Goal: Information Seeking & Learning: Find specific fact

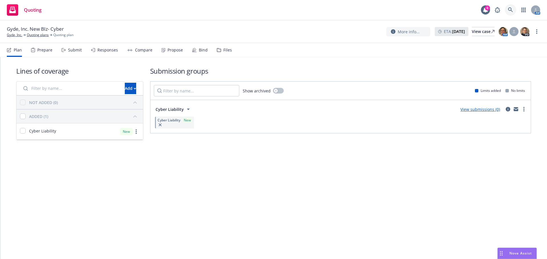
click at [512, 9] on link at bounding box center [509, 9] width 11 height 11
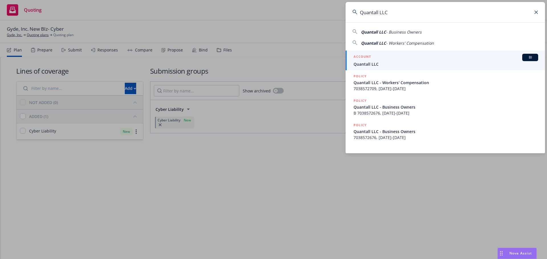
type input "Quantall LLC"
click at [366, 60] on h5 "ACCOUNT" at bounding box center [361, 57] width 17 height 7
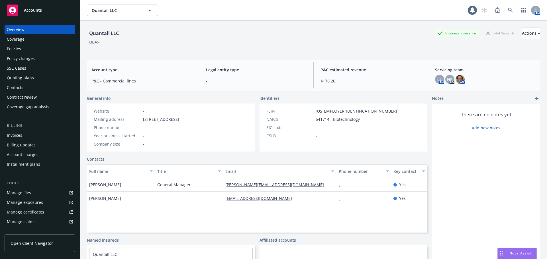
click at [22, 48] on div "Policies" at bounding box center [40, 48] width 66 height 9
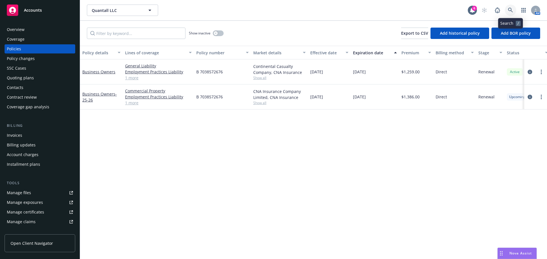
click at [509, 9] on icon at bounding box center [510, 10] width 5 height 5
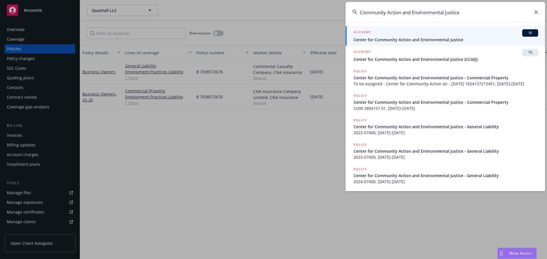
type input "Community Action and Environmental Justice"
click at [416, 41] on span "Center for Community Action and Environmental Justice" at bounding box center [445, 40] width 184 height 6
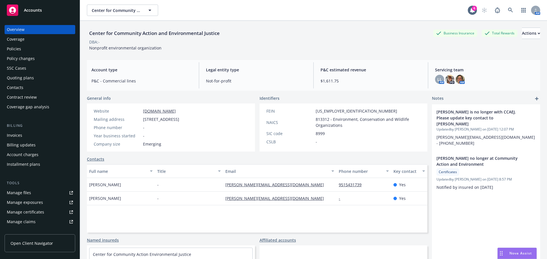
click at [28, 48] on div "Policies" at bounding box center [40, 48] width 66 height 9
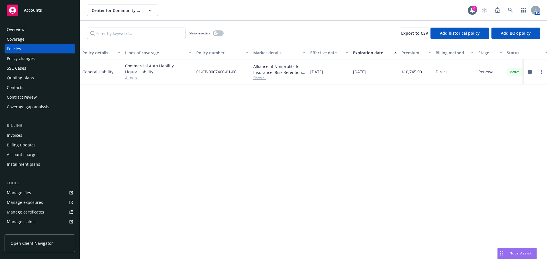
click at [24, 79] on div "Quoting plans" at bounding box center [20, 77] width 27 height 9
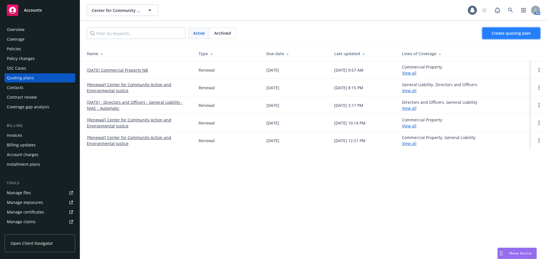
click at [508, 30] on span "Create quoting plan" at bounding box center [510, 32] width 39 height 5
click at [106, 73] on link "08/15/24 Commercial Property NB" at bounding box center [117, 70] width 61 height 6
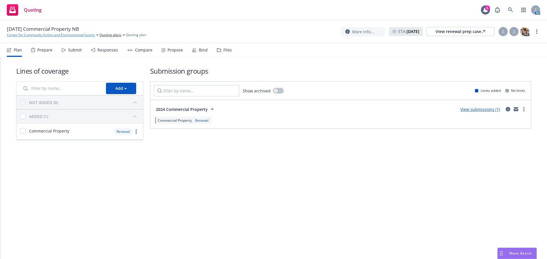
click at [43, 36] on link "Center for Community Action and Environmental Justice" at bounding box center [51, 34] width 88 height 5
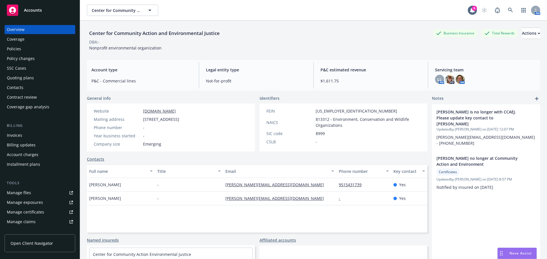
click at [31, 72] on div "SSC Cases" at bounding box center [40, 68] width 66 height 9
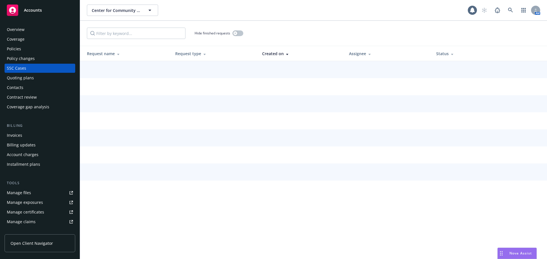
click at [31, 78] on div "Quoting plans" at bounding box center [20, 77] width 27 height 9
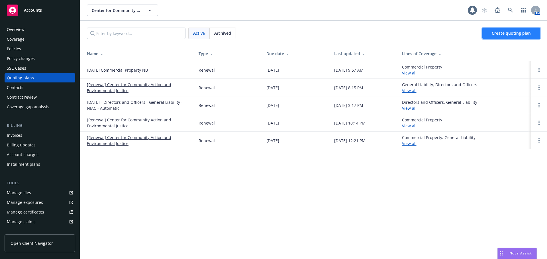
click at [527, 32] on span "Create quoting plan" at bounding box center [510, 32] width 39 height 5
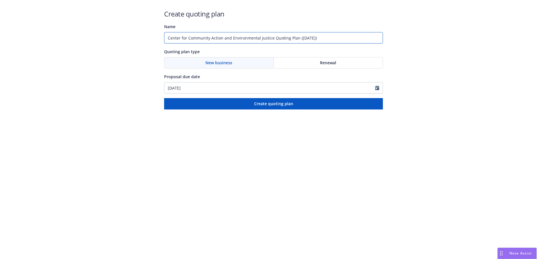
click at [228, 36] on input "Center for Community Action and Environmental Justice Quoting Plan ([DATE])" at bounding box center [273, 37] width 219 height 11
drag, startPoint x: 274, startPoint y: 39, endPoint x: 440, endPoint y: 52, distance: 167.0
click at [434, 52] on div "Create quoting plan Name Center for Community Action and Environmental Justice …" at bounding box center [273, 55] width 547 height 110
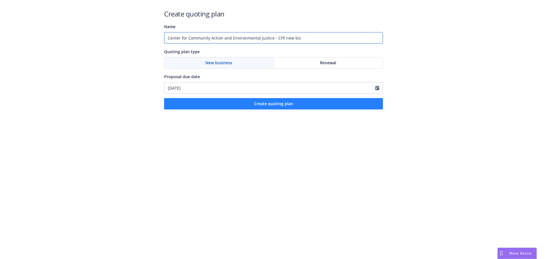
type input "Center for Community Action and Environmental Justice - CFP new biz"
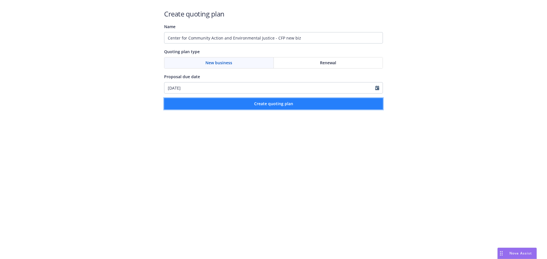
click at [281, 104] on span "Create quoting plan" at bounding box center [273, 103] width 39 height 5
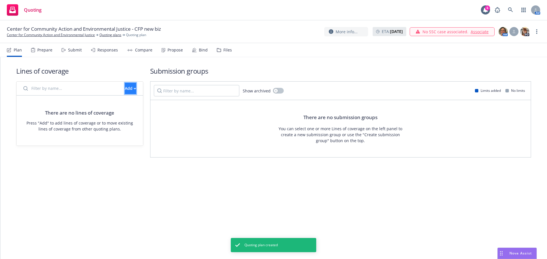
click at [125, 87] on div "Add" at bounding box center [130, 88] width 11 height 11
click at [71, 87] on input "Filter by name..." at bounding box center [70, 88] width 101 height 11
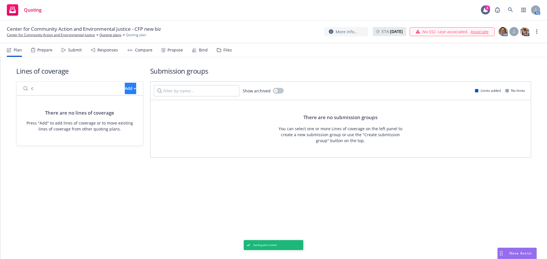
type input "c"
click at [125, 86] on div "Add" at bounding box center [130, 88] width 11 height 11
click at [126, 102] on span "Create new business lines of coverage" at bounding box center [149, 102] width 87 height 5
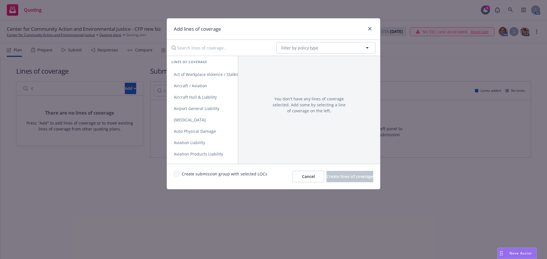
click at [61, 92] on div "Add lines of coverage No readable name Filter by policy type Lines of coverage …" at bounding box center [273, 129] width 547 height 259
drag, startPoint x: 240, startPoint y: 54, endPoint x: 234, endPoint y: 48, distance: 7.6
click at [239, 54] on div "No readable name Filter by policy type" at bounding box center [273, 48] width 213 height 16
click at [221, 44] on input "Search lines of coverage..." at bounding box center [220, 47] width 104 height 11
type input "commer"
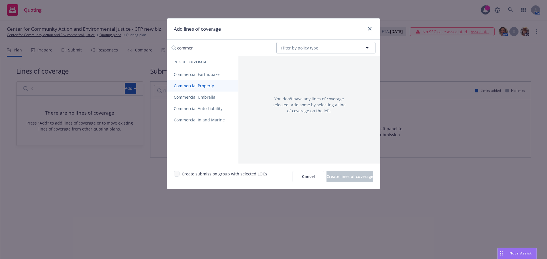
click at [205, 88] on span "Commercial Property" at bounding box center [194, 85] width 54 height 5
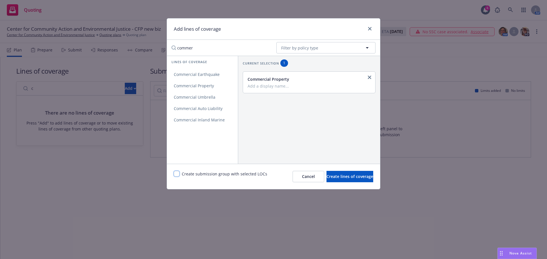
click at [177, 175] on input "checkbox" at bounding box center [177, 174] width 6 height 6
checkbox input "true"
click at [345, 177] on span "Create lines of coverage" at bounding box center [349, 176] width 47 height 5
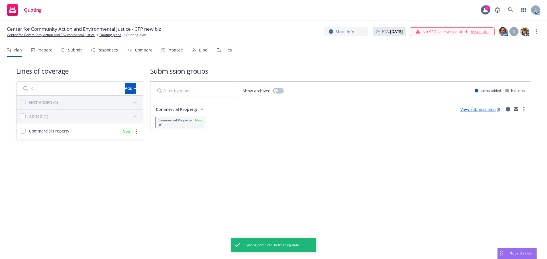
click at [397, 58] on div "Lines of coverage c Add NOT ADDED (0) ADDED (1) Commercial Property New Submiss…" at bounding box center [273, 103] width 514 height 92
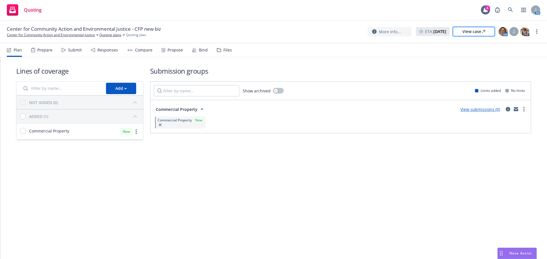
click at [466, 32] on div "View case" at bounding box center [473, 31] width 23 height 9
click at [36, 34] on link "Center for Community Action and Environmental Justice" at bounding box center [51, 34] width 88 height 5
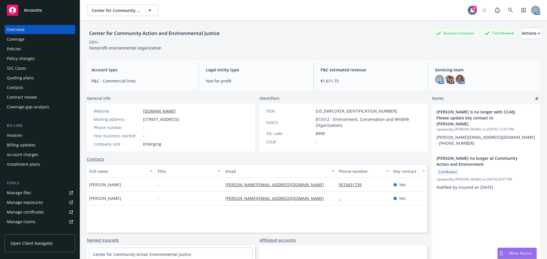
click at [15, 50] on div "Policies" at bounding box center [14, 48] width 14 height 9
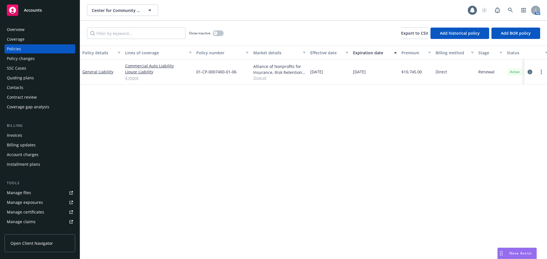
click at [532, 72] on link "circleInformation" at bounding box center [529, 72] width 7 height 7
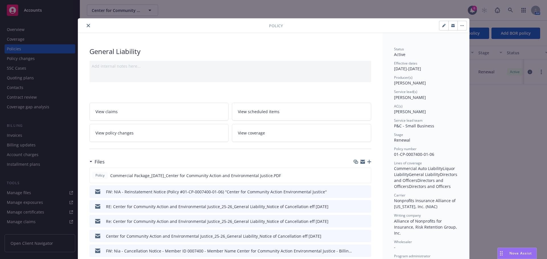
click at [85, 24] on button "close" at bounding box center [88, 25] width 7 height 7
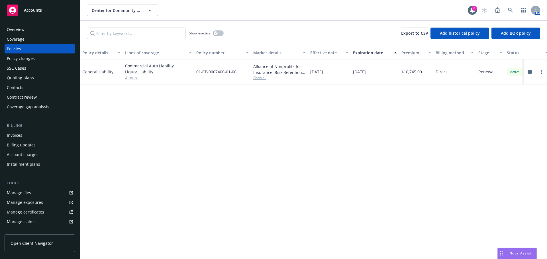
click at [26, 32] on div "Overview" at bounding box center [40, 29] width 66 height 9
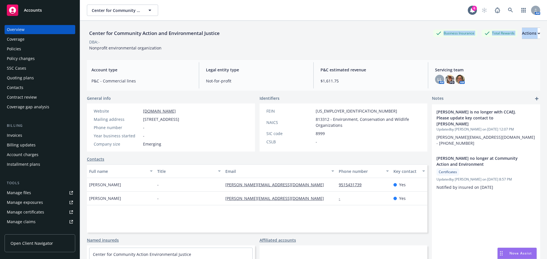
drag, startPoint x: 238, startPoint y: 32, endPoint x: 538, endPoint y: 108, distance: 309.5
click at [106, 42] on div "Center for Community Action and Environmental Justice Business Insurance Total …" at bounding box center [313, 39] width 453 height 23
click at [21, 49] on div "Policies" at bounding box center [40, 48] width 66 height 9
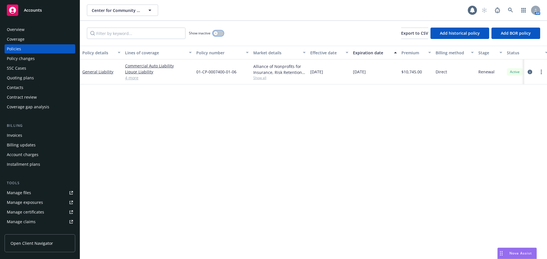
click at [216, 31] on button "button" at bounding box center [218, 33] width 11 height 6
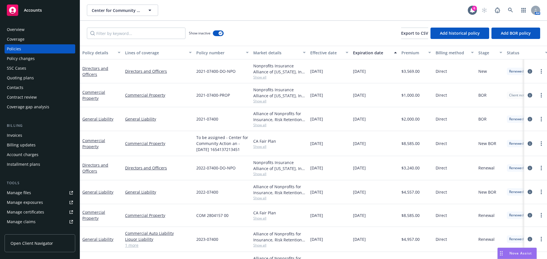
click at [36, 26] on div "Overview Coverage Policies Policy changes SSC Cases Quoting plans Contacts Cont…" at bounding box center [40, 138] width 80 height 241
click at [35, 28] on div "Overview" at bounding box center [40, 29] width 66 height 9
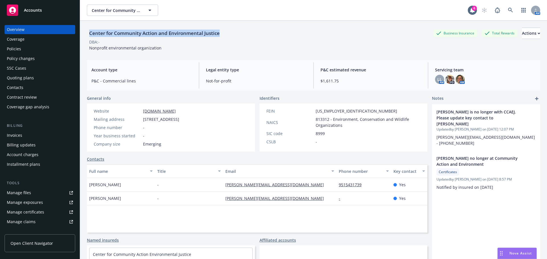
drag, startPoint x: 261, startPoint y: 34, endPoint x: 86, endPoint y: 35, distance: 175.1
click at [86, 35] on div "Center for Community Action and Environmental Justice Business Insurance Total …" at bounding box center [313, 150] width 467 height 259
copy div "Center for Community Action and Environmental Justice"
click at [332, 44] on div "DBA: -" at bounding box center [313, 42] width 453 height 6
drag, startPoint x: 217, startPoint y: 186, endPoint x: 288, endPoint y: 185, distance: 70.3
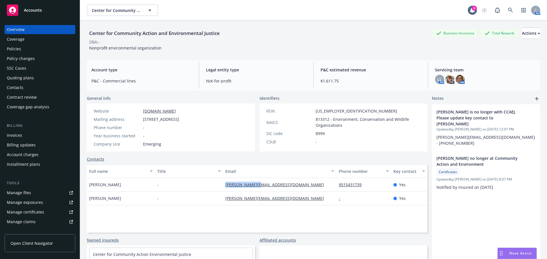
click at [288, 185] on div "Ana Gonzalez - ana.g@ccaej.org 9515431739 Yes" at bounding box center [257, 185] width 340 height 14
copy div "ana.g@ccaej.org"
click at [20, 46] on div "Policies" at bounding box center [14, 48] width 14 height 9
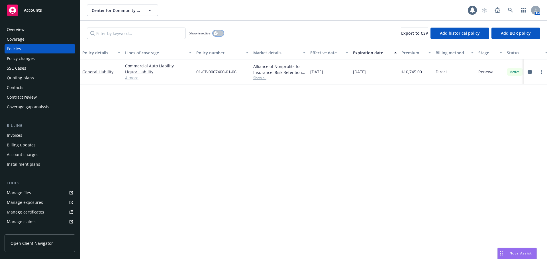
click at [217, 34] on div "button" at bounding box center [216, 33] width 4 height 4
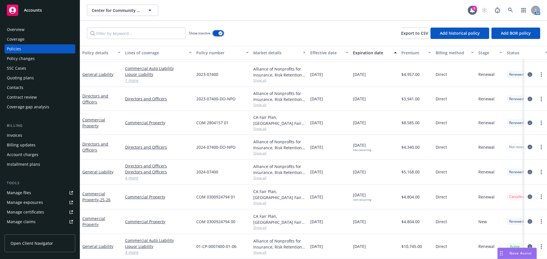
scroll to position [160, 0]
click at [527, 219] on icon "circleInformation" at bounding box center [529, 221] width 5 height 5
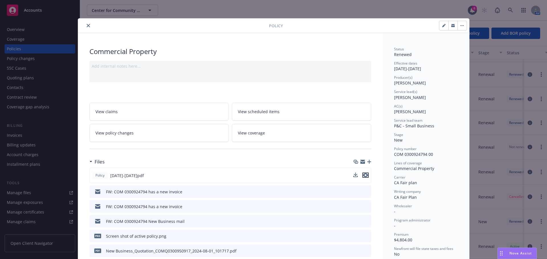
click at [364, 176] on icon "preview file" at bounding box center [365, 175] width 5 height 4
click at [87, 24] on icon "close" at bounding box center [88, 25] width 3 height 3
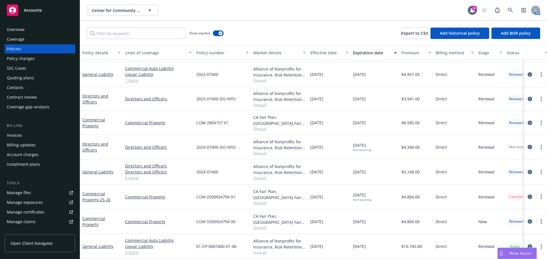
click at [23, 33] on div "Overview" at bounding box center [16, 29] width 18 height 9
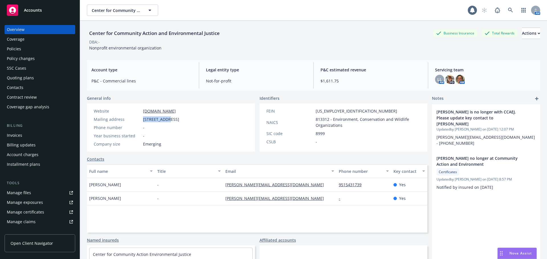
drag, startPoint x: 142, startPoint y: 119, endPoint x: 542, endPoint y: 159, distance: 401.5
click at [169, 122] on div "Mailing address PO Box 33124, Riverside, CA, 92519" at bounding box center [136, 119] width 90 height 6
copy span "PO Box 33124"
click at [175, 120] on span "PO Box 33124, Riverside, CA, 92519" at bounding box center [161, 119] width 36 height 6
drag, startPoint x: 172, startPoint y: 120, endPoint x: 511, endPoint y: 184, distance: 345.3
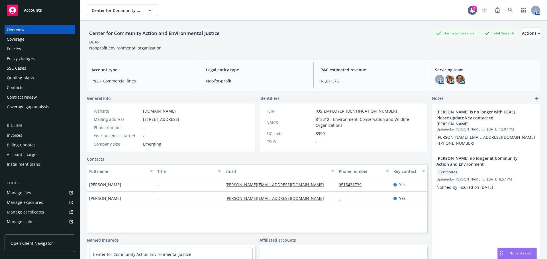
click at [179, 119] on span "PO Box 33124, Riverside, CA, 92519" at bounding box center [161, 119] width 36 height 6
copy span "Riverside"
drag, startPoint x: 196, startPoint y: 120, endPoint x: 209, endPoint y: 119, distance: 12.3
click at [181, 119] on div "Mailing address PO Box 33124, Riverside, CA, 92519" at bounding box center [136, 119] width 90 height 6
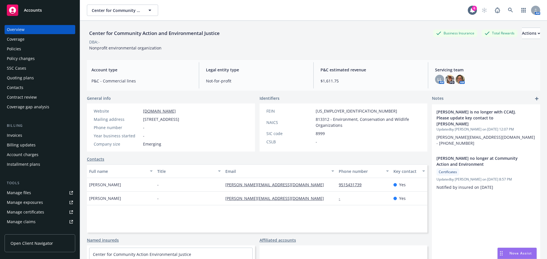
drag, startPoint x: 208, startPoint y: 118, endPoint x: 197, endPoint y: 121, distance: 11.3
click at [179, 121] on span "PO Box 33124, Riverside, CA, 92519" at bounding box center [161, 119] width 36 height 6
copy span "92519"
click at [508, 12] on icon at bounding box center [510, 10] width 5 height 5
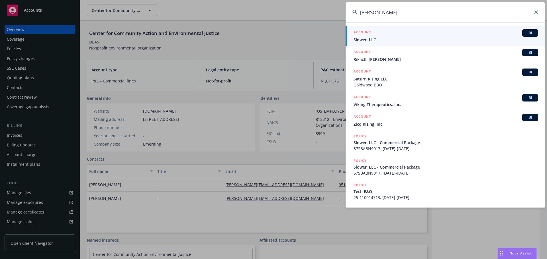
type input "rikin"
click at [375, 39] on span "Slower, LLC" at bounding box center [445, 40] width 184 height 6
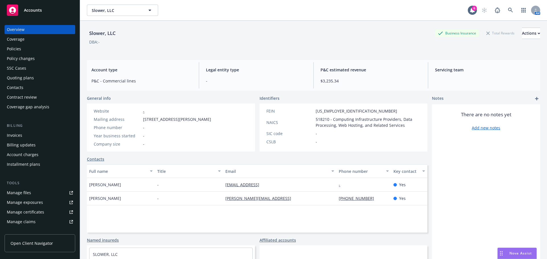
click at [33, 52] on div "Policies" at bounding box center [40, 48] width 66 height 9
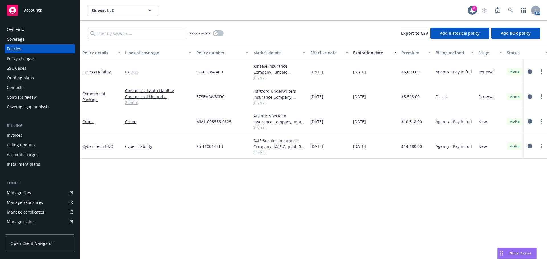
drag, startPoint x: 230, startPoint y: 98, endPoint x: 376, endPoint y: 98, distance: 146.0
click at [370, 98] on div "Commercial Package Commercial Auto Liability Commercial Umbrella Commercial Pro…" at bounding box center [354, 96] width 549 height 25
click at [381, 178] on div "Policy details Lines of coverage Policy number Market details Effective date Ex…" at bounding box center [313, 153] width 467 height 214
drag, startPoint x: 379, startPoint y: 73, endPoint x: 348, endPoint y: 72, distance: 31.6
click at [348, 72] on div "Excess Liability Excess 0100378434-0 Kinsale Insurance Company, Kinsale Insuran…" at bounding box center [354, 71] width 549 height 25
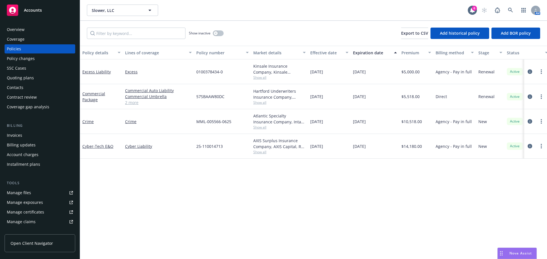
click at [364, 185] on div "Policy details Lines of coverage Policy number Market details Effective date Ex…" at bounding box center [313, 153] width 467 height 214
drag, startPoint x: 308, startPoint y: 58, endPoint x: 153, endPoint y: 116, distance: 165.4
click at [77, 71] on div "Accounts Overview Coverage Policies Policy changes SSC Cases Quoting plans Cont…" at bounding box center [273, 129] width 547 height 259
click at [192, 168] on div "Policy details Lines of coverage Policy number Market details Effective date Ex…" at bounding box center [313, 153] width 467 height 214
click at [261, 105] on span "Show all" at bounding box center [279, 102] width 52 height 5
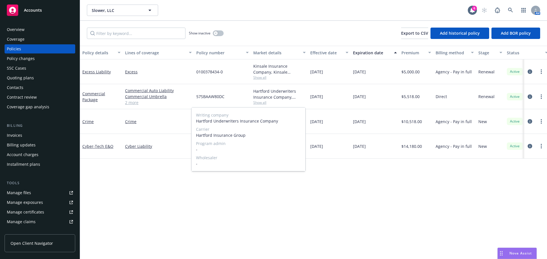
drag, startPoint x: 422, startPoint y: 204, endPoint x: 420, endPoint y: 194, distance: 9.9
click at [423, 200] on div "Policy details Lines of coverage Policy number Market details Effective date Ex…" at bounding box center [313, 153] width 467 height 214
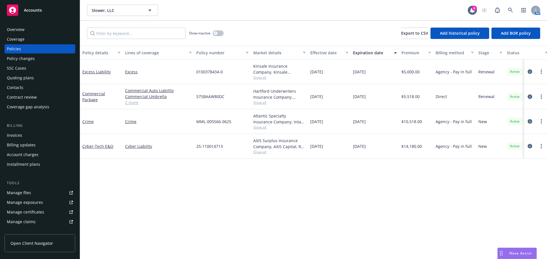
drag, startPoint x: 380, startPoint y: 75, endPoint x: 217, endPoint y: 152, distance: 180.2
click at [83, 73] on div "Excess Liability Excess 0100378434-0 Kinsale Insurance Company, Kinsale Insuran…" at bounding box center [354, 71] width 549 height 25
click at [129, 97] on link "Commercial Umbrella" at bounding box center [158, 97] width 67 height 6
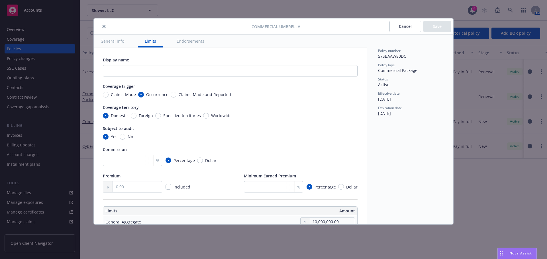
click at [103, 25] on icon "close" at bounding box center [103, 26] width 3 height 3
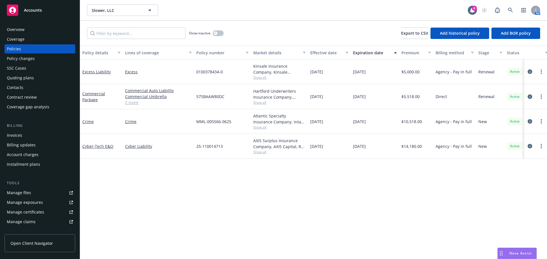
drag, startPoint x: 377, startPoint y: 95, endPoint x: 192, endPoint y: 93, distance: 185.0
click at [193, 93] on div "Commercial Package Commercial Auto Liability Commercial Umbrella Commercial Pro…" at bounding box center [354, 96] width 549 height 25
drag, startPoint x: 337, startPoint y: 206, endPoint x: 336, endPoint y: 203, distance: 2.9
click at [337, 206] on div "Policy details Lines of coverage Policy number Market details Effective date Ex…" at bounding box center [313, 153] width 467 height 214
drag, startPoint x: 280, startPoint y: 104, endPoint x: 223, endPoint y: 96, distance: 57.9
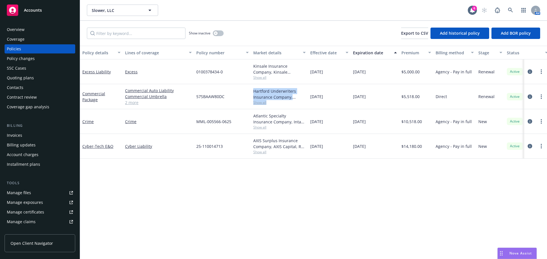
click at [223, 96] on div "Commercial Package Commercial Auto Liability Commercial Umbrella Commercial Pro…" at bounding box center [354, 96] width 549 height 25
drag, startPoint x: 389, startPoint y: 100, endPoint x: 348, endPoint y: 95, distance: 41.3
click at [348, 95] on div "Commercial Package Commercial Auto Liability Commercial Umbrella Commercial Pro…" at bounding box center [354, 96] width 549 height 25
click at [366, 98] on span "10/01/2025" at bounding box center [359, 97] width 13 height 6
drag, startPoint x: 377, startPoint y: 97, endPoint x: 351, endPoint y: 97, distance: 26.2
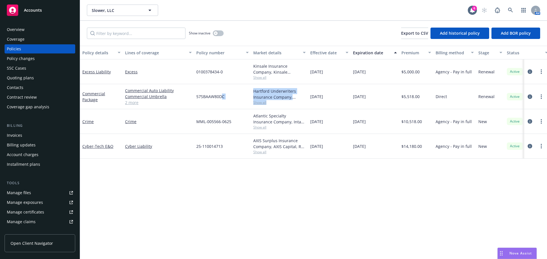
click at [351, 97] on div "10/01/2025" at bounding box center [374, 96] width 48 height 25
drag, startPoint x: 165, startPoint y: 74, endPoint x: 389, endPoint y: 75, distance: 224.3
click at [389, 75] on div "Excess Liability Excess 0100378434-0 Kinsale Insurance Company, Kinsale Insuran…" at bounding box center [354, 71] width 549 height 25
click at [389, 75] on div "10/01/2025" at bounding box center [374, 71] width 48 height 25
drag, startPoint x: 430, startPoint y: 73, endPoint x: 290, endPoint y: 71, distance: 140.1
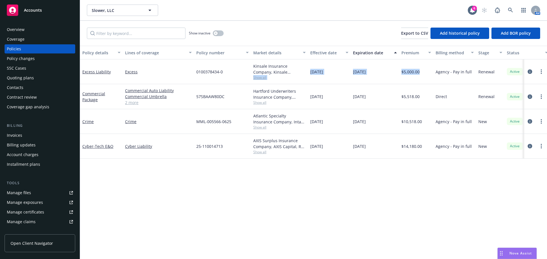
click at [290, 71] on div "Excess Liability Excess 0100378434-0 Kinsale Insurance Company, Kinsale Insuran…" at bounding box center [354, 71] width 549 height 25
click at [434, 195] on div "Policy details Lines of coverage Policy number Market details Effective date Ex…" at bounding box center [313, 153] width 467 height 214
drag, startPoint x: 340, startPoint y: 73, endPoint x: 232, endPoint y: 92, distance: 110.1
click at [204, 77] on div "Excess Liability Excess 0100378434-0 Kinsale Insurance Company, Kinsale Insuran…" at bounding box center [354, 71] width 549 height 25
click at [387, 175] on div "Policy details Lines of coverage Policy number Market details Effective date Ex…" at bounding box center [313, 153] width 467 height 214
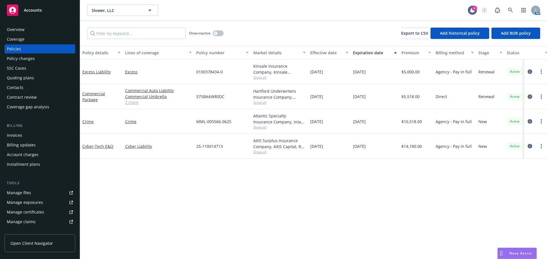
drag, startPoint x: 379, startPoint y: 76, endPoint x: 262, endPoint y: 76, distance: 117.6
click at [262, 76] on div "Excess Liability Excess 0100378434-0 Kinsale Insurance Company, Kinsale Insuran…" at bounding box center [354, 71] width 549 height 25
click at [388, 203] on div "Policy details Lines of coverage Policy number Market details Effective date Ex…" at bounding box center [313, 153] width 467 height 214
drag, startPoint x: 381, startPoint y: 73, endPoint x: 224, endPoint y: 93, distance: 158.4
click at [191, 70] on div "Excess Liability Excess 0100378434-0 Kinsale Insurance Company, Kinsale Insuran…" at bounding box center [354, 71] width 549 height 25
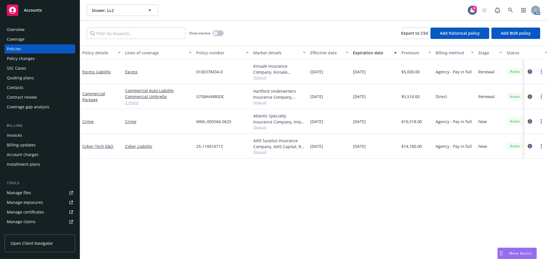
click at [236, 77] on div "0100378434-0" at bounding box center [222, 71] width 57 height 25
click at [453, 216] on div "Policy details Lines of coverage Policy number Market details Effective date Ex…" at bounding box center [313, 153] width 467 height 214
drag, startPoint x: 352, startPoint y: 192, endPoint x: 350, endPoint y: 188, distance: 4.0
click at [352, 191] on div "Policy details Lines of coverage Policy number Market details Effective date Ex…" at bounding box center [313, 153] width 467 height 214
click at [259, 80] on div "Kinsale Insurance Company, Kinsale Insurance, RT Specialty Insurance Services, …" at bounding box center [279, 71] width 57 height 25
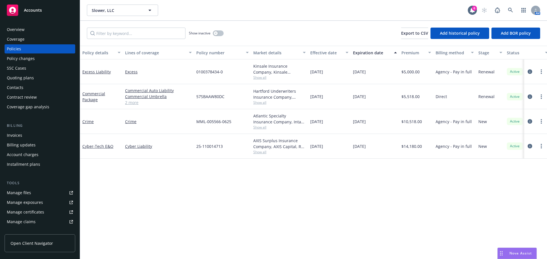
click at [259, 78] on span "Show all" at bounding box center [279, 77] width 52 height 5
click at [397, 190] on div "Policy details Lines of coverage Policy number Market details Effective date Ex…" at bounding box center [313, 153] width 467 height 214
drag, startPoint x: 233, startPoint y: 72, endPoint x: 191, endPoint y: 74, distance: 41.9
click at [191, 74] on div "Excess Liability Excess 0100378434-0 Kinsale Insurance Company, Kinsale Insuran…" at bounding box center [354, 71] width 549 height 25
click at [220, 73] on span "0100378434-0" at bounding box center [209, 72] width 26 height 6
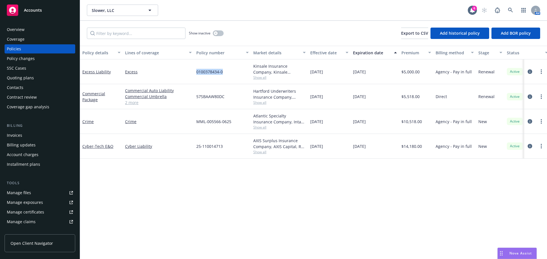
drag, startPoint x: 229, startPoint y: 73, endPoint x: 191, endPoint y: 76, distance: 38.5
click at [191, 76] on div "Excess Liability Excess 0100378434-0 Kinsale Insurance Company, Kinsale Insuran…" at bounding box center [354, 71] width 549 height 25
click at [218, 76] on div "0100378434-0" at bounding box center [222, 71] width 57 height 25
click at [224, 72] on div "0100378434-0" at bounding box center [222, 71] width 57 height 25
drag, startPoint x: 221, startPoint y: 72, endPoint x: 193, endPoint y: 72, distance: 27.9
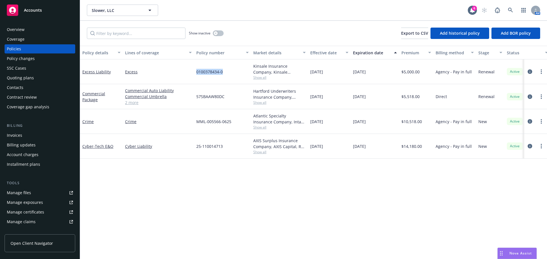
click at [193, 72] on div "Excess Liability Excess 0100378434-0 Kinsale Insurance Company, Kinsale Insuran…" at bounding box center [354, 71] width 549 height 25
click at [233, 74] on div "0100378434-0" at bounding box center [222, 71] width 57 height 25
drag, startPoint x: 227, startPoint y: 74, endPoint x: 220, endPoint y: 73, distance: 6.5
click at [221, 73] on div "0100378434-0" at bounding box center [222, 71] width 57 height 25
click at [216, 71] on span "0100378434-0" at bounding box center [209, 72] width 26 height 6
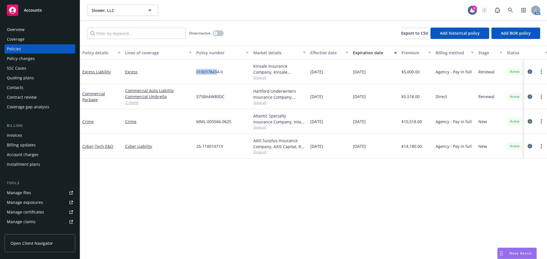
drag, startPoint x: 197, startPoint y: 70, endPoint x: 218, endPoint y: 72, distance: 21.2
click at [218, 72] on span "0100378434-0" at bounding box center [209, 72] width 26 height 6
click at [222, 74] on span "0100378434-0" at bounding box center [209, 72] width 26 height 6
drag, startPoint x: 216, startPoint y: 73, endPoint x: 246, endPoint y: 72, distance: 30.2
click at [180, 73] on div "Excess Liability Excess 0100378434-0 Kinsale Insurance Company, Kinsale Insuran…" at bounding box center [354, 71] width 549 height 25
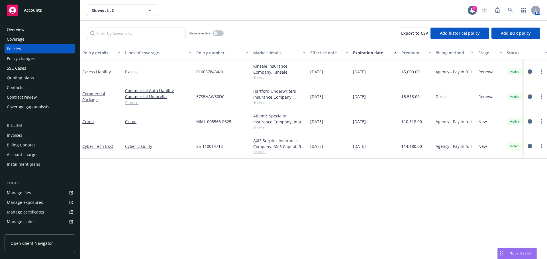
click at [246, 72] on div "0100378434-0" at bounding box center [222, 71] width 57 height 25
drag, startPoint x: 387, startPoint y: 127, endPoint x: 368, endPoint y: 145, distance: 25.6
click at [334, 126] on div "Crime Crime MML-005566-0625 Atlantic Specialty Insurance Company, Intact Insura…" at bounding box center [354, 121] width 549 height 25
click at [372, 155] on div "06/18/2026" at bounding box center [374, 146] width 48 height 25
drag, startPoint x: 378, startPoint y: 125, endPoint x: 351, endPoint y: 122, distance: 27.8
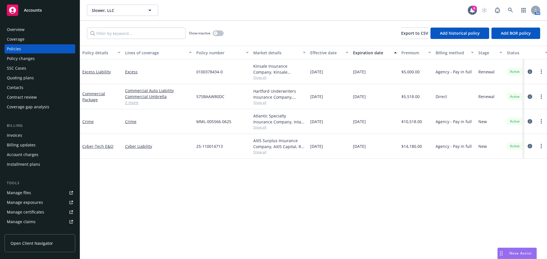
click at [351, 122] on div "06/18/2026" at bounding box center [374, 121] width 48 height 25
click at [354, 124] on span "06/18/2026" at bounding box center [359, 122] width 13 height 6
drag, startPoint x: 272, startPoint y: 96, endPoint x: 386, endPoint y: 100, distance: 114.0
click at [386, 100] on div "Commercial Package Commercial Auto Liability Commercial Umbrella Commercial Pro…" at bounding box center [354, 96] width 549 height 25
drag, startPoint x: 189, startPoint y: 69, endPoint x: 406, endPoint y: 71, distance: 216.9
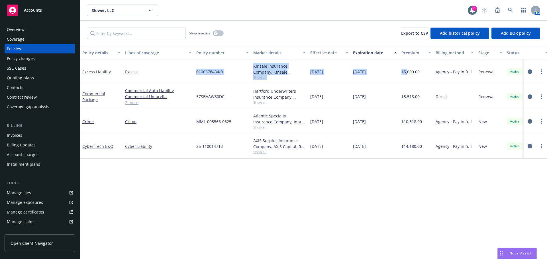
click at [406, 71] on div "Excess Liability Excess 0100378434-0 Kinsale Insurance Company, Kinsale Insuran…" at bounding box center [354, 71] width 549 height 25
click at [387, 187] on div "Policy details Lines of coverage Policy number Market details Effective date Ex…" at bounding box center [313, 153] width 467 height 214
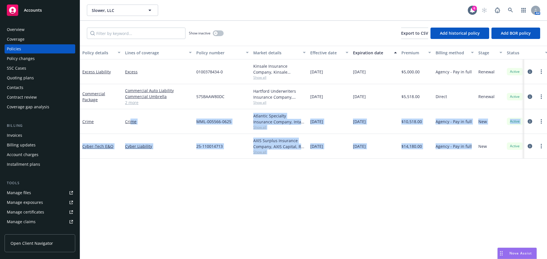
drag, startPoint x: 471, startPoint y: 149, endPoint x: 235, endPoint y: 161, distance: 236.0
click at [135, 120] on div "Excess Liability Excess 0100378434-0 Kinsale Insurance Company, Kinsale Insuran…" at bounding box center [354, 104] width 549 height 91
click at [260, 176] on div "Policy details Lines of coverage Policy number Market details Effective date Ex…" at bounding box center [313, 153] width 467 height 214
click at [261, 175] on div "Policy details Lines of coverage Policy number Market details Effective date Ex…" at bounding box center [313, 153] width 467 height 214
click at [405, 172] on div "Policy details Lines of coverage Policy number Market details Effective date Ex…" at bounding box center [313, 153] width 467 height 214
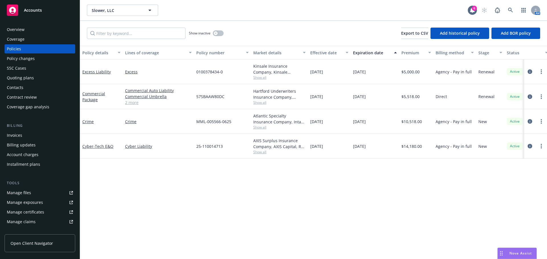
drag, startPoint x: 426, startPoint y: 139, endPoint x: 366, endPoint y: 126, distance: 61.1
click at [366, 126] on div "Excess Liability Excess 0100378434-0 Kinsale Insurance Company, Kinsale Insuran…" at bounding box center [354, 104] width 549 height 91
click at [422, 175] on div "Policy details Lines of coverage Policy number Market details Effective date Ex…" at bounding box center [313, 153] width 467 height 214
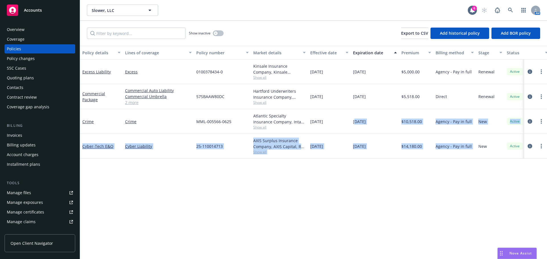
drag, startPoint x: 466, startPoint y: 149, endPoint x: 356, endPoint y: 118, distance: 114.2
click at [356, 118] on div "Excess Liability Excess 0100378434-0 Kinsale Insurance Company, Kinsale Insuran…" at bounding box center [354, 104] width 549 height 91
click at [400, 166] on div "Policy details Lines of coverage Policy number Market details Effective date Ex…" at bounding box center [313, 153] width 467 height 214
drag, startPoint x: 383, startPoint y: 123, endPoint x: 425, endPoint y: 148, distance: 49.4
click at [424, 148] on div "Excess Liability Excess 0100378434-0 Kinsale Insurance Company, Kinsale Insuran…" at bounding box center [354, 104] width 549 height 91
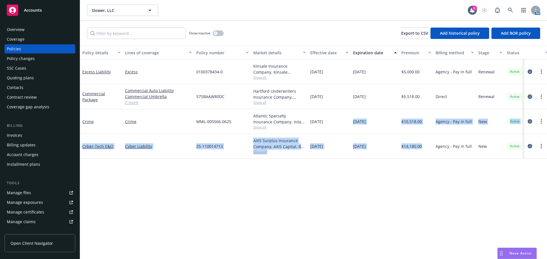
click at [428, 161] on div "Policy details Lines of coverage Policy number Market details Effective date Ex…" at bounding box center [313, 153] width 467 height 214
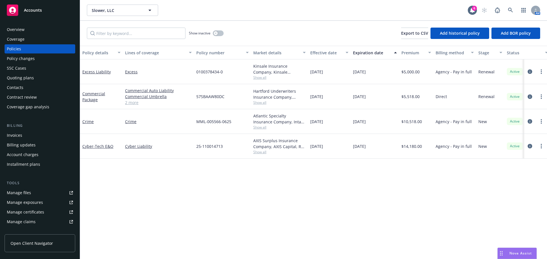
click at [468, 151] on div "Agency - Pay in full" at bounding box center [454, 146] width 43 height 25
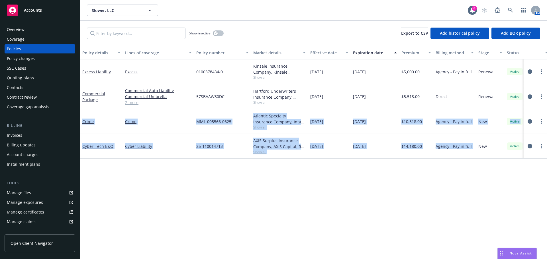
drag, startPoint x: 478, startPoint y: 149, endPoint x: 82, endPoint y: 125, distance: 397.0
click at [82, 125] on div "Excess Liability Excess 0100378434-0 Kinsale Insurance Company, Kinsale Insuran…" at bounding box center [354, 104] width 549 height 91
click at [300, 195] on div "Policy details Lines of coverage Policy number Market details Effective date Ex…" at bounding box center [313, 153] width 467 height 214
click at [302, 193] on div "Policy details Lines of coverage Policy number Market details Effective date Ex…" at bounding box center [313, 153] width 467 height 214
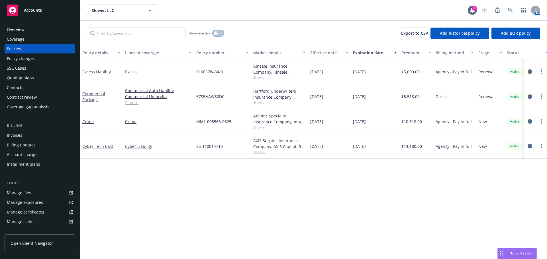
click at [217, 33] on div "button" at bounding box center [216, 33] width 4 height 4
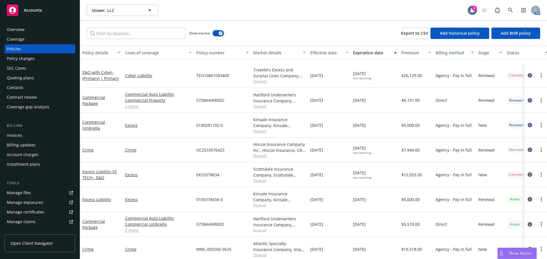
scroll to position [233, 0]
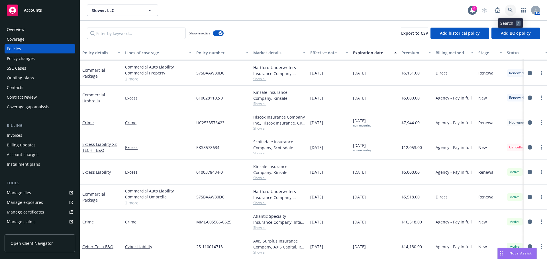
click at [507, 10] on link at bounding box center [509, 10] width 11 height 11
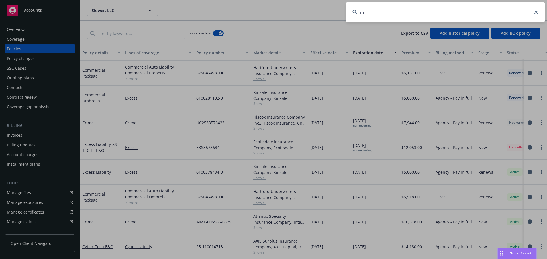
type input "d"
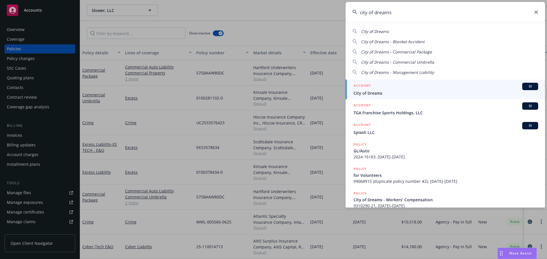
type input "city of dreams"
click at [375, 88] on div "ACCOUNT BI" at bounding box center [445, 86] width 184 height 7
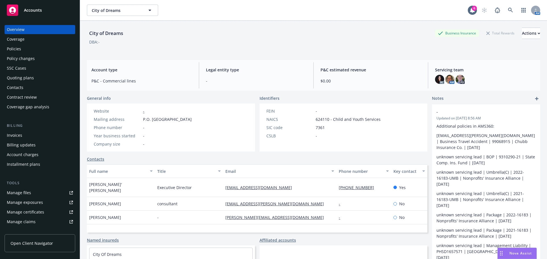
click at [29, 48] on div "Policies" at bounding box center [40, 48] width 66 height 9
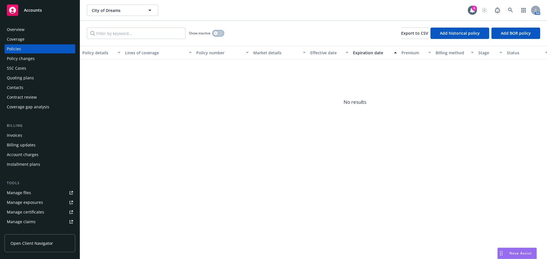
click at [217, 32] on div "button" at bounding box center [216, 33] width 4 height 4
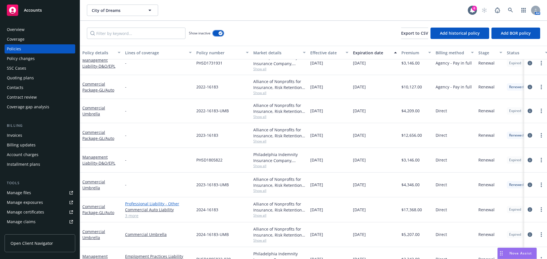
scroll to position [389, 0]
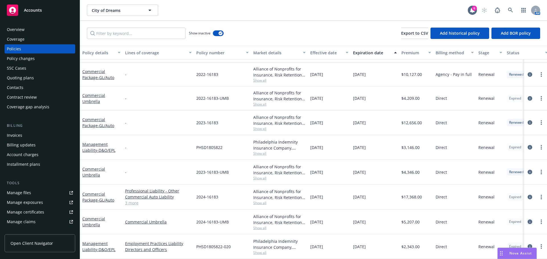
click at [527, 220] on icon "circleInformation" at bounding box center [529, 222] width 5 height 5
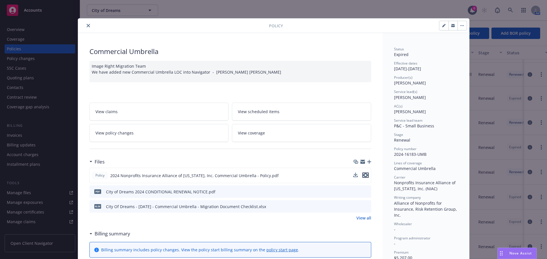
click at [363, 175] on icon "preview file" at bounding box center [365, 175] width 5 height 4
drag, startPoint x: 89, startPoint y: 24, endPoint x: 83, endPoint y: 27, distance: 6.6
click at [88, 24] on button "close" at bounding box center [88, 25] width 7 height 7
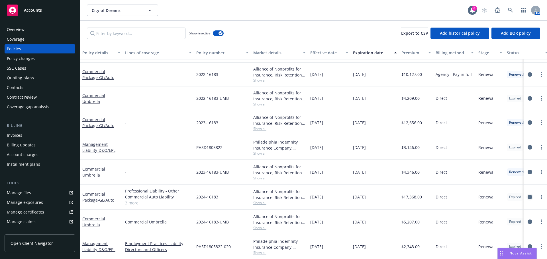
click at [527, 195] on icon "circleInformation" at bounding box center [529, 197] width 5 height 5
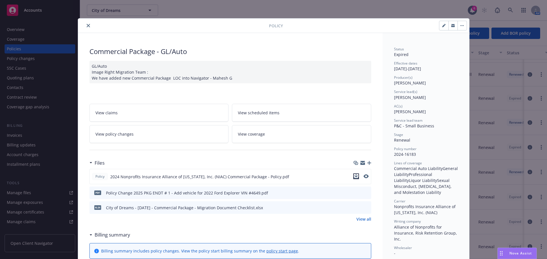
click at [354, 176] on icon "download file" at bounding box center [356, 175] width 4 height 3
click at [510, 255] on span "Nova Assist" at bounding box center [520, 253] width 22 height 5
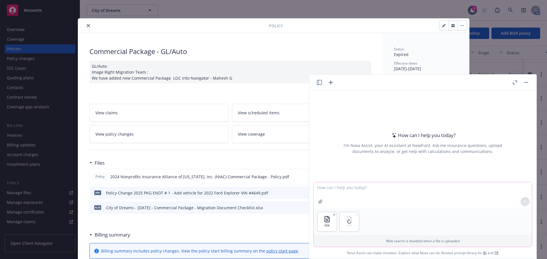
click at [411, 189] on textarea at bounding box center [422, 195] width 218 height 26
type textarea "p"
click at [361, 186] on textarea "p" at bounding box center [422, 195] width 218 height 27
type textarea "compare the expired policy to the renewal quote including coverages, limits, en…"
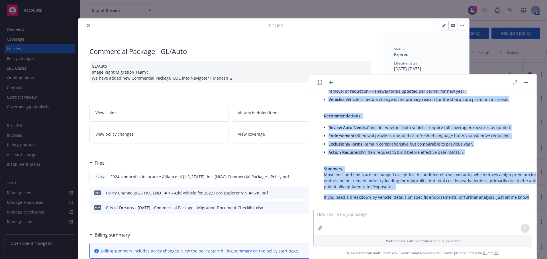
scroll to position [298, 0]
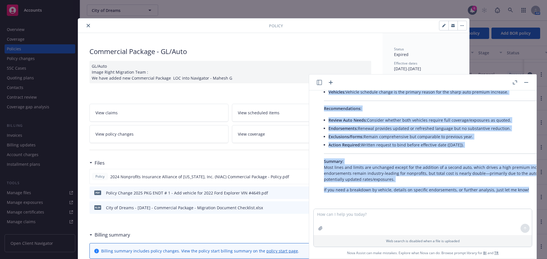
drag, startPoint x: 324, startPoint y: 134, endPoint x: 479, endPoint y: 145, distance: 155.9
click at [479, 145] on div "Here’s a detailed, side-by-side comparison of the expired policy and the renewa…" at bounding box center [463, 19] width 291 height 352
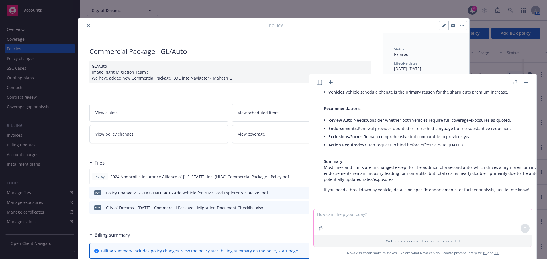
click at [349, 221] on textarea at bounding box center [422, 222] width 218 height 26
type textarea "export to pdf"
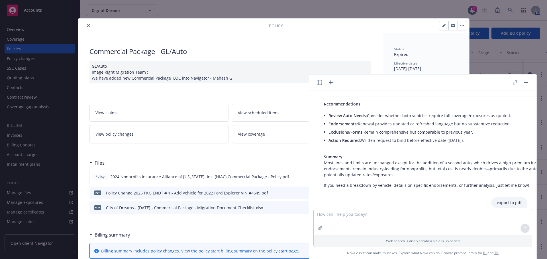
scroll to position [289, 0]
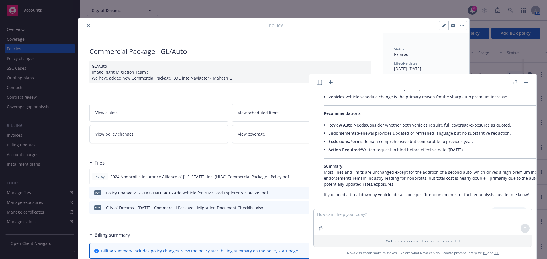
drag, startPoint x: 327, startPoint y: 104, endPoint x: 474, endPoint y: 153, distance: 154.9
click at [474, 153] on div "Here’s a detailed, side-by-side comparison of the expired policy and the renewa…" at bounding box center [463, 24] width 291 height 352
copy div "Coverage Type Expired Policy (2024–2025) Renewal Quote (2025–2026) Change/Notes…"
click at [87, 26] on icon "close" at bounding box center [88, 25] width 3 height 3
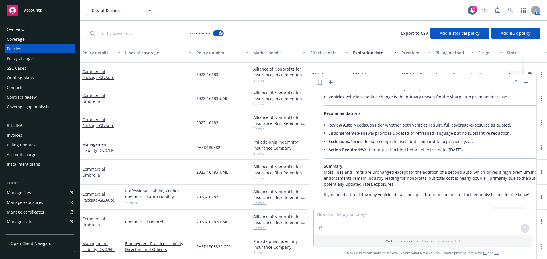
click at [12, 83] on div "Contacts" at bounding box center [15, 87] width 17 height 9
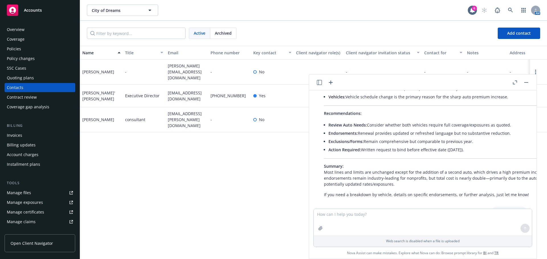
click at [28, 32] on div "Overview" at bounding box center [40, 29] width 66 height 9
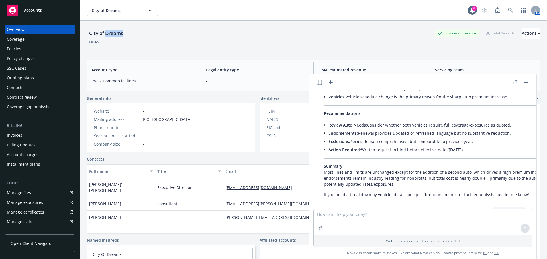
drag, startPoint x: 110, startPoint y: 34, endPoint x: 126, endPoint y: 65, distance: 34.1
click at [105, 36] on div "City of Dreams" at bounding box center [106, 33] width 38 height 7
click at [186, 145] on div "Company size -" at bounding box center [142, 144] width 102 height 6
click at [477, 221] on textarea at bounding box center [422, 222] width 218 height 26
paste textarea "https://www.cityofdreams.org"
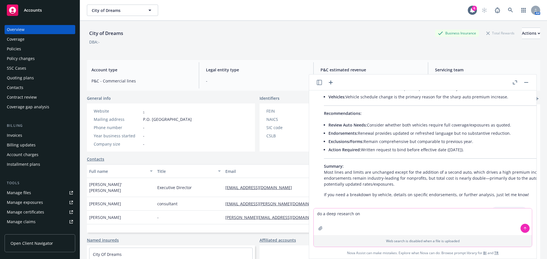
type textarea "do a deep research on https://www.cityofdreams.org"
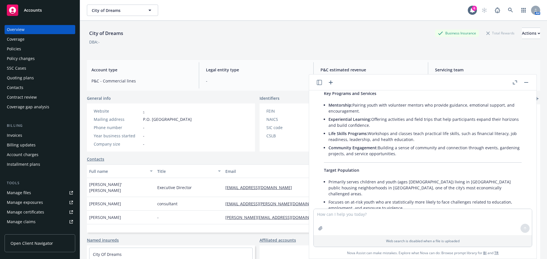
scroll to position [564, 0]
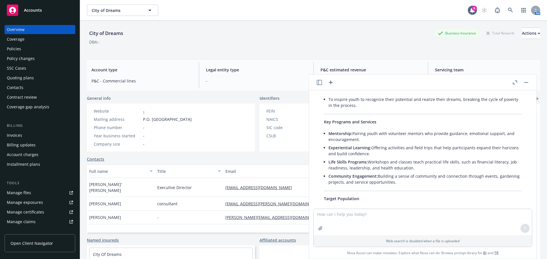
click at [15, 48] on div "Policies" at bounding box center [14, 48] width 14 height 9
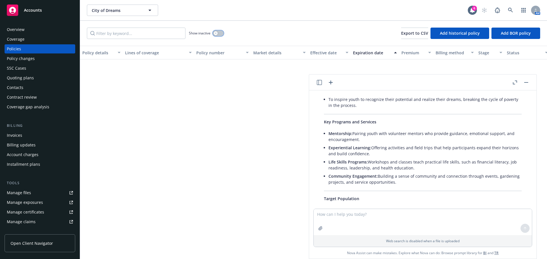
click at [217, 33] on div "button" at bounding box center [216, 33] width 4 height 4
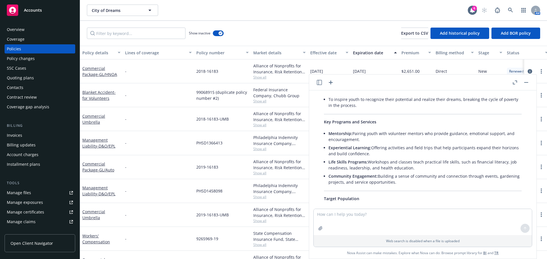
click at [528, 83] on button "button" at bounding box center [525, 82] width 7 height 7
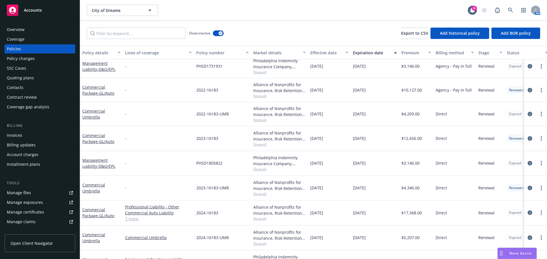
scroll to position [389, 0]
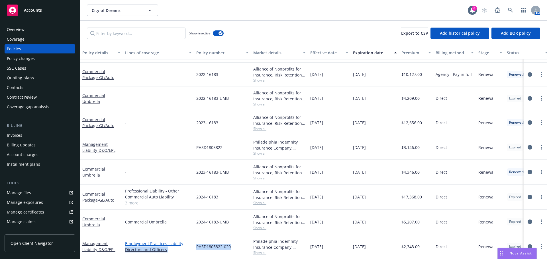
drag, startPoint x: 243, startPoint y: 240, endPoint x: 190, endPoint y: 240, distance: 52.7
click at [190, 240] on div "Management Liability - D&O/EPL Employment Practices Liability Directors and Off…" at bounding box center [354, 247] width 549 height 25
click at [228, 223] on div "2024-16183-UMB" at bounding box center [222, 222] width 57 height 25
drag, startPoint x: 233, startPoint y: 244, endPoint x: 196, endPoint y: 245, distance: 37.6
click at [196, 245] on div "PHSD1805822-020" at bounding box center [222, 247] width 57 height 25
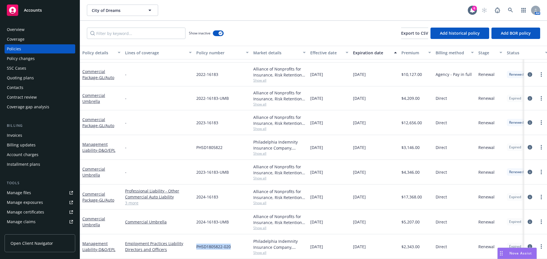
click at [201, 245] on span "PHSD1805822-020" at bounding box center [213, 247] width 34 height 6
click at [527, 245] on icon "circleInformation" at bounding box center [529, 247] width 5 height 5
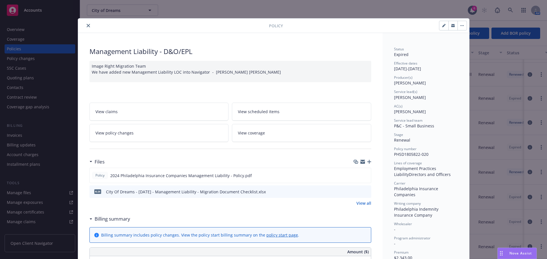
click at [87, 27] on button "close" at bounding box center [88, 25] width 7 height 7
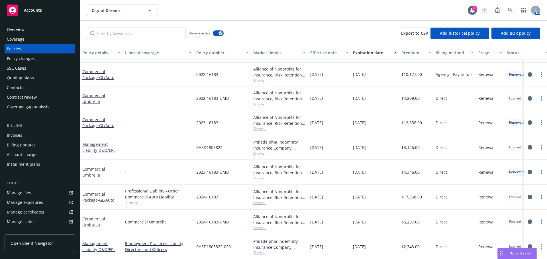
click at [285, 26] on div "Show inactive Export to CSV Add historical policy Add BOR policy" at bounding box center [313, 33] width 467 height 25
drag, startPoint x: 420, startPoint y: 243, endPoint x: 396, endPoint y: 245, distance: 24.0
click at [398, 244] on div "Management Liability - D&O/EPL Employment Practices Liability Directors and Off…" at bounding box center [354, 247] width 549 height 25
drag, startPoint x: 250, startPoint y: 237, endPoint x: 294, endPoint y: 250, distance: 45.8
click at [293, 251] on div "Management Liability - D&O/EPL Employment Practices Liability Directors and Off…" at bounding box center [354, 247] width 549 height 25
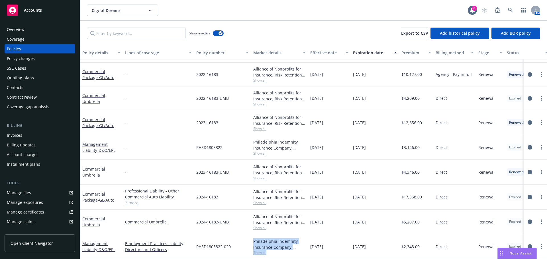
drag, startPoint x: 385, startPoint y: 245, endPoint x: 310, endPoint y: 244, distance: 75.2
click at [310, 244] on div "Management Liability - D&O/EPL Employment Practices Liability Directors and Off…" at bounding box center [354, 247] width 549 height 25
click at [393, 244] on div "08/02/2025" at bounding box center [374, 247] width 48 height 25
click at [27, 85] on div "Contacts" at bounding box center [40, 87] width 66 height 9
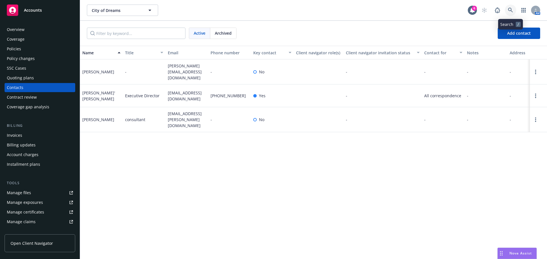
click at [511, 13] on link at bounding box center [509, 10] width 11 height 11
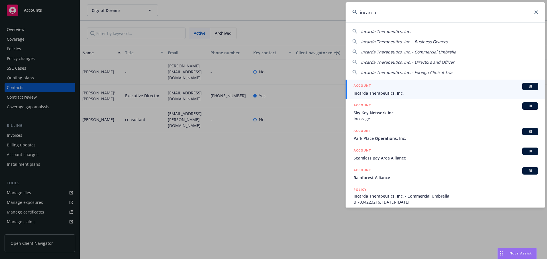
type input "incarda"
click at [391, 91] on span "Incarda Therapeutics, Inc." at bounding box center [445, 93] width 184 height 6
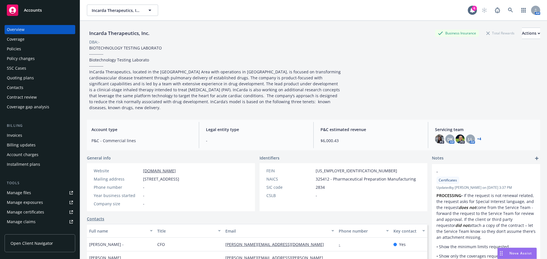
click at [9, 48] on div "Policies" at bounding box center [14, 48] width 14 height 9
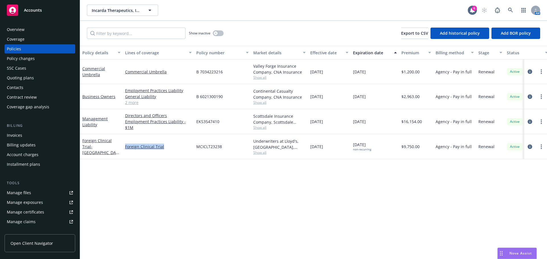
drag, startPoint x: 159, startPoint y: 147, endPoint x: 185, endPoint y: 155, distance: 26.6
click at [122, 148] on div "Foreign Clinical Trial - Australia/FLE-016 Foreign Clinical Trial MCICLT23238 U…" at bounding box center [354, 146] width 549 height 25
click at [237, 169] on div "Policy details Lines of coverage Policy number Market details Effective date Ex…" at bounding box center [313, 153] width 467 height 214
click at [527, 147] on link "circleInformation" at bounding box center [529, 146] width 7 height 7
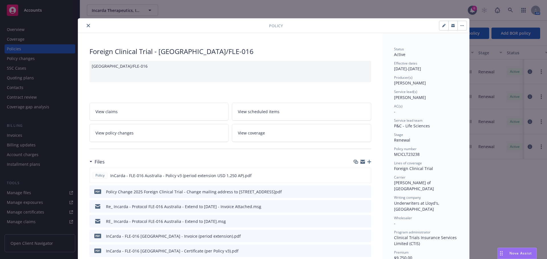
click at [87, 24] on icon "close" at bounding box center [88, 25] width 3 height 3
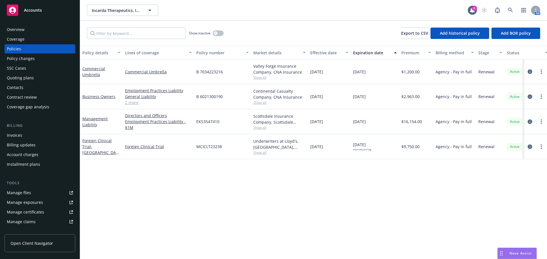
click at [157, 171] on div "Policy details Lines of coverage Policy number Market details Effective date Ex…" at bounding box center [313, 153] width 467 height 214
click at [506, 254] on div "Nova Assist" at bounding box center [520, 253] width 32 height 5
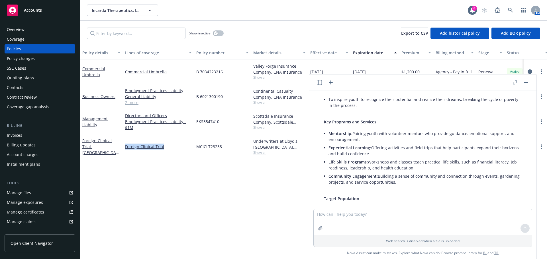
drag, startPoint x: 124, startPoint y: 147, endPoint x: 120, endPoint y: 147, distance: 3.1
click at [120, 147] on div "Foreign Clinical Trial - Australia/FLE-016 Foreign Clinical Trial MCICLT23238 U…" at bounding box center [354, 146] width 549 height 25
copy div "Foreign Clinical Trial"
click at [369, 216] on textarea at bounding box center [422, 222] width 218 height 26
paste textarea "Foreign Clinical Trial"
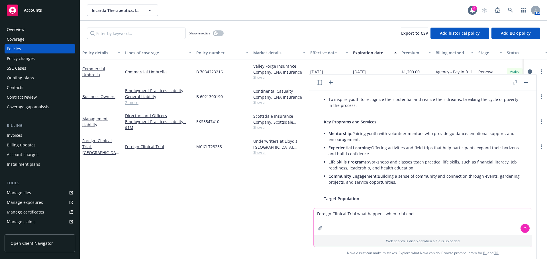
type textarea "Foreign Clinical Trial what happens when trial ends"
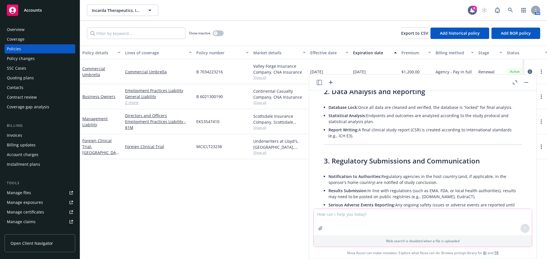
scroll to position [1228, 0]
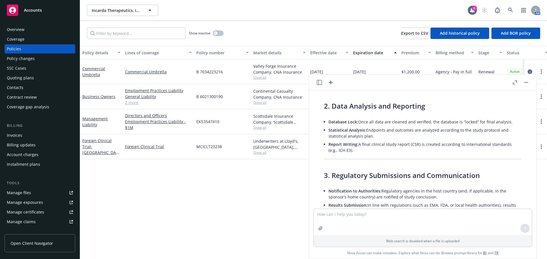
click at [206, 175] on div "Policy details Lines of coverage Policy number Market details Effective date Ex…" at bounding box center [313, 153] width 467 height 214
click at [525, 84] on button "button" at bounding box center [525, 82] width 7 height 7
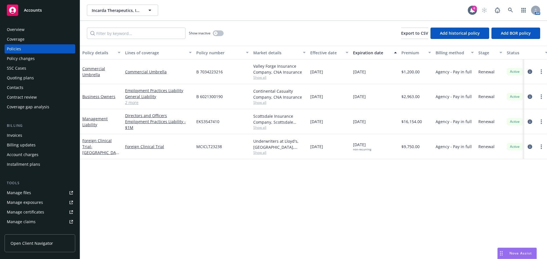
click at [42, 33] on div "Overview" at bounding box center [40, 29] width 66 height 9
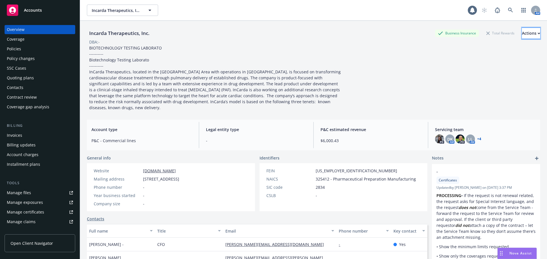
click at [522, 39] on button "Actions" at bounding box center [531, 33] width 18 height 11
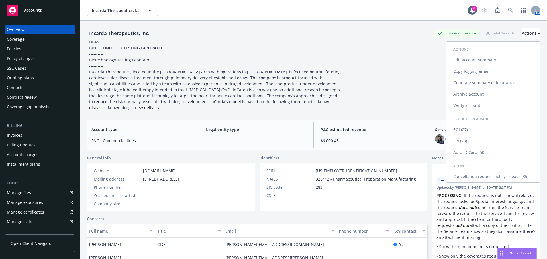
click at [475, 83] on link "Generate summary of insurance" at bounding box center [492, 82] width 93 height 11
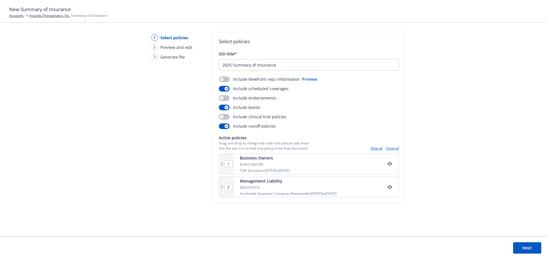
click at [223, 75] on div "SOI title* 2025 Summary of Insurance Include Newfront reps information Preview …" at bounding box center [309, 124] width 180 height 147
click at [224, 81] on button "button" at bounding box center [224, 80] width 11 height 6
click at [224, 95] on div "Include Newfront reps information Preview Include scheduled coverages Include e…" at bounding box center [309, 102] width 180 height 53
click at [225, 98] on button "button" at bounding box center [224, 98] width 11 height 6
click at [224, 117] on button "button" at bounding box center [224, 117] width 11 height 6
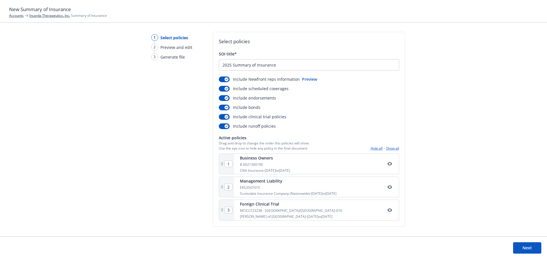
click at [531, 251] on button "Next" at bounding box center [527, 248] width 28 height 11
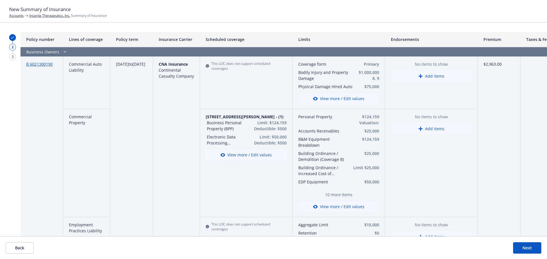
click at [523, 246] on button "Next" at bounding box center [527, 248] width 28 height 11
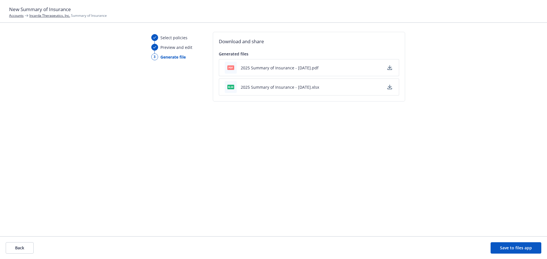
click at [312, 67] on button "2025 Summary of Insurance - 08/26/2025.pdf" at bounding box center [280, 68] width 78 height 6
click at [387, 69] on icon "button" at bounding box center [389, 67] width 5 height 5
click at [37, 18] on link "Incarda Therapeutics, Inc." at bounding box center [49, 15] width 41 height 5
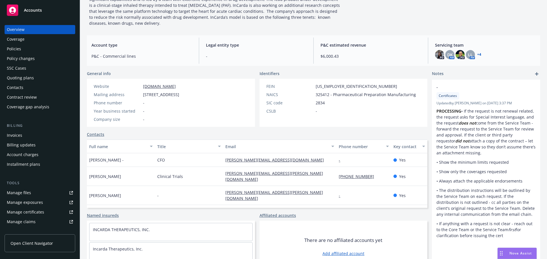
scroll to position [104, 0]
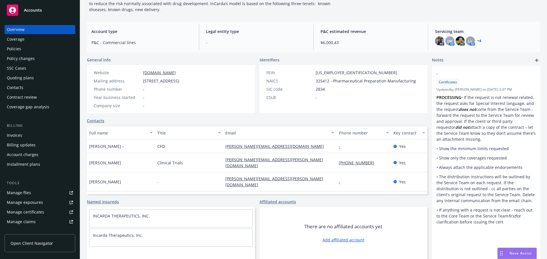
click at [25, 49] on div "Policies" at bounding box center [40, 48] width 66 height 9
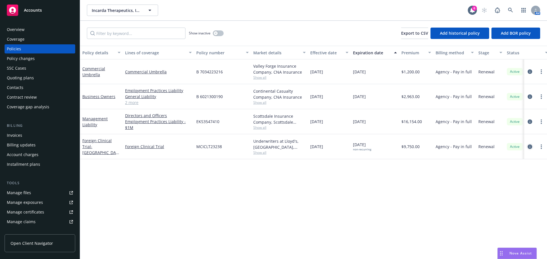
click at [530, 145] on icon "circleInformation" at bounding box center [529, 147] width 5 height 5
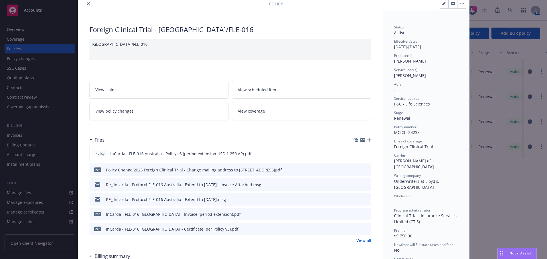
scroll to position [28, 0]
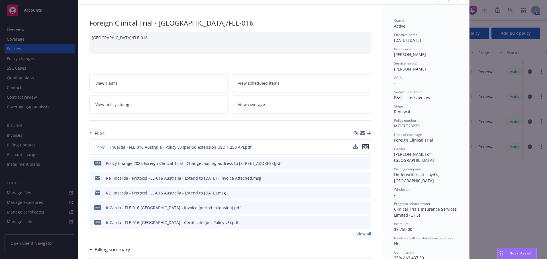
click at [363, 147] on icon "preview file" at bounding box center [365, 147] width 5 height 4
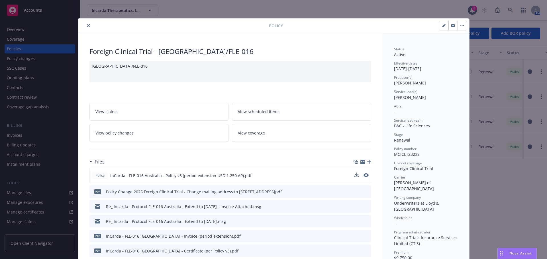
click at [87, 26] on icon "close" at bounding box center [88, 25] width 3 height 3
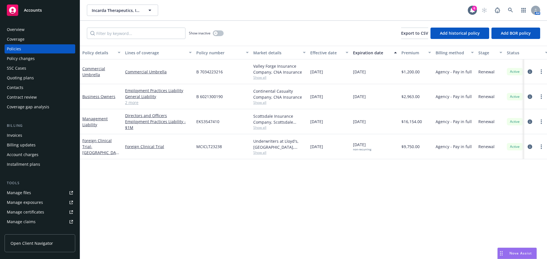
drag, startPoint x: 373, startPoint y: 121, endPoint x: 349, endPoint y: 121, distance: 24.5
click at [349, 121] on div "Management Liability Directors and Officers Employment Practices Liability - $1…" at bounding box center [354, 121] width 549 height 25
click at [382, 181] on div "Policy details Lines of coverage Policy number Market details Effective date Ex…" at bounding box center [313, 153] width 467 height 214
click at [528, 124] on link "circleInformation" at bounding box center [529, 121] width 7 height 7
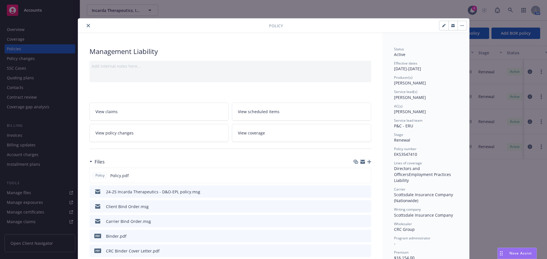
click at [87, 26] on icon "close" at bounding box center [88, 25] width 3 height 3
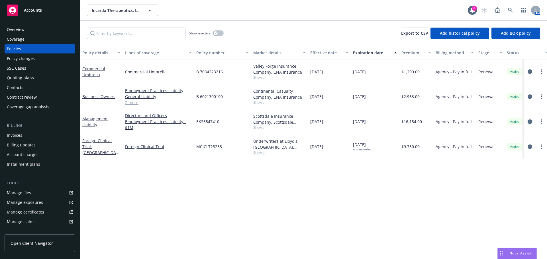
click at [530, 122] on icon "circleInformation" at bounding box center [529, 122] width 5 height 5
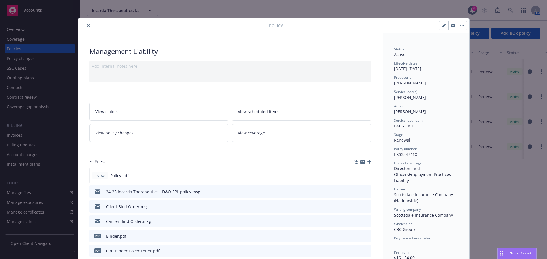
scroll to position [17, 0]
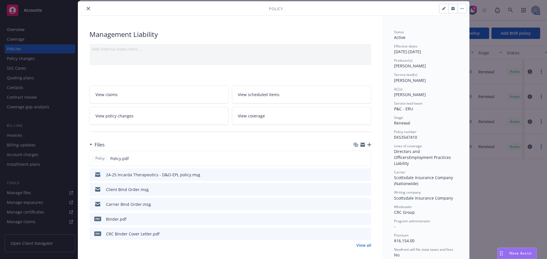
click at [87, 10] on icon "close" at bounding box center [88, 8] width 3 height 3
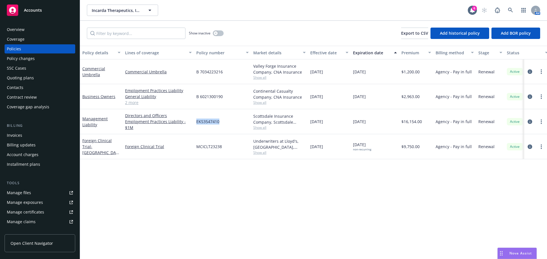
drag, startPoint x: 227, startPoint y: 123, endPoint x: 197, endPoint y: 122, distance: 30.2
click at [197, 122] on div "EKS3547410" at bounding box center [222, 121] width 57 height 25
click at [212, 144] on span "MCICLT23238" at bounding box center [209, 147] width 26 height 6
click at [201, 196] on div "Policy details Lines of coverage Policy number Market details Effective date Ex…" at bounding box center [313, 153] width 467 height 214
click at [29, 85] on div "Contacts" at bounding box center [40, 87] width 66 height 9
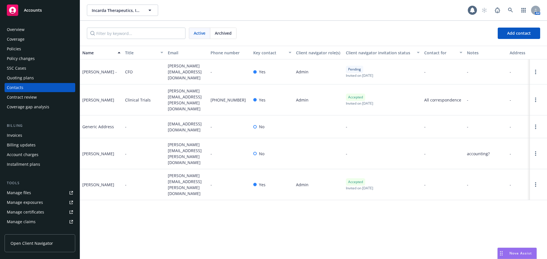
click at [21, 47] on div "Policies" at bounding box center [40, 48] width 66 height 9
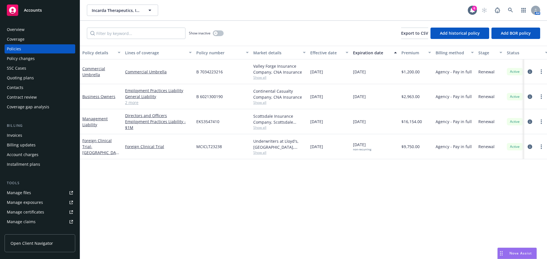
click at [231, 168] on div "Policy details Lines of coverage Policy number Market details Effective date Ex…" at bounding box center [313, 153] width 467 height 214
drag, startPoint x: 365, startPoint y: 124, endPoint x: 351, endPoint y: 124, distance: 13.7
click at [351, 124] on div "[DATE]" at bounding box center [374, 121] width 48 height 25
click at [380, 123] on div "[DATE]" at bounding box center [374, 121] width 48 height 25
drag, startPoint x: 372, startPoint y: 123, endPoint x: 349, endPoint y: 124, distance: 22.5
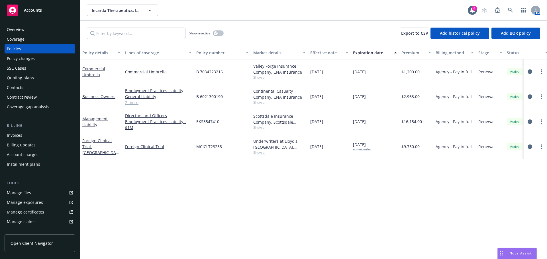
click at [349, 124] on div "Management Liability Directors and Officers Employment Practices Liability - $1…" at bounding box center [354, 121] width 549 height 25
click at [375, 126] on div "[DATE]" at bounding box center [374, 121] width 48 height 25
drag, startPoint x: 381, startPoint y: 123, endPoint x: 352, endPoint y: 124, distance: 28.8
click at [352, 124] on div "[DATE]" at bounding box center [374, 121] width 48 height 25
click at [368, 127] on div "[DATE]" at bounding box center [374, 121] width 48 height 25
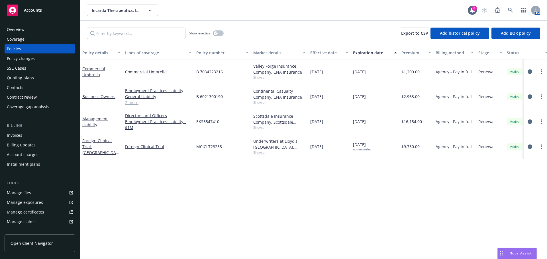
drag, startPoint x: 376, startPoint y: 123, endPoint x: 352, endPoint y: 123, distance: 24.2
click at [352, 123] on div "[DATE]" at bounding box center [374, 121] width 48 height 25
click at [261, 129] on span "Show all" at bounding box center [279, 127] width 52 height 5
click at [349, 180] on div "Policy details Lines of coverage Policy number Market details Effective date Ex…" at bounding box center [313, 153] width 467 height 214
click at [239, 177] on div "Policy details Lines of coverage Policy number Market details Effective date Ex…" at bounding box center [313, 153] width 467 height 214
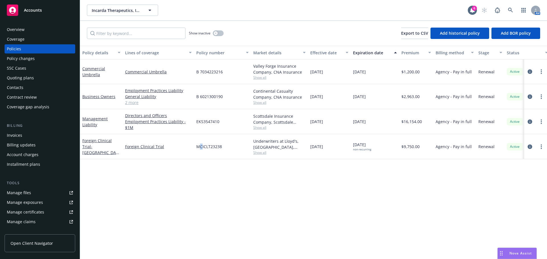
click at [201, 179] on div "Policy details Lines of coverage Policy number Market details Effective date Ex…" at bounding box center [313, 153] width 467 height 214
click at [276, 203] on div "Policy details Lines of coverage Policy number Market details Effective date Ex…" at bounding box center [313, 153] width 467 height 214
click at [131, 104] on link "2 more" at bounding box center [158, 103] width 67 height 6
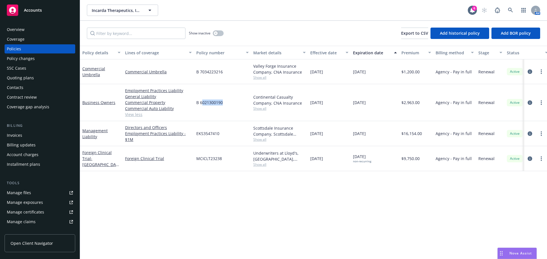
drag, startPoint x: 226, startPoint y: 103, endPoint x: 241, endPoint y: 105, distance: 14.7
click at [203, 105] on div "B 6021300190" at bounding box center [222, 102] width 57 height 37
click at [260, 112] on div "Continental Casualty Company, CNA Insurance Show all" at bounding box center [279, 102] width 57 height 37
click at [260, 110] on span "Show all" at bounding box center [279, 108] width 52 height 5
click at [260, 80] on span "Show all" at bounding box center [279, 77] width 52 height 5
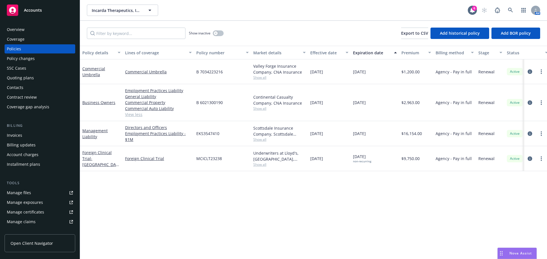
click at [227, 75] on div "B 7034223216" at bounding box center [222, 71] width 57 height 25
drag, startPoint x: 377, startPoint y: 103, endPoint x: 353, endPoint y: 103, distance: 23.9
click at [353, 103] on div "Business Owners Employment Practices Liability General Liability Commercial Pro…" at bounding box center [354, 102] width 549 height 37
click at [379, 102] on div "[DATE]" at bounding box center [374, 102] width 48 height 37
click at [413, 104] on span "$2,963.00" at bounding box center [410, 103] width 18 height 6
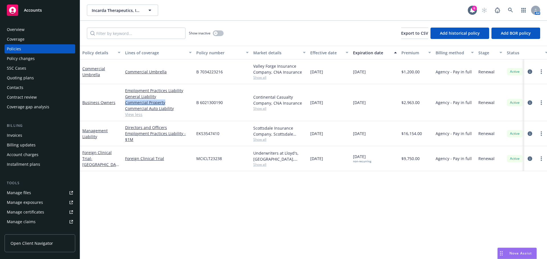
drag, startPoint x: 173, startPoint y: 101, endPoint x: 192, endPoint y: 112, distance: 22.4
click at [123, 105] on div "Employment Practices Liability General Liability Commercial Property Commercial…" at bounding box center [158, 102] width 71 height 37
click at [248, 108] on div "B 6021300190" at bounding box center [222, 102] width 57 height 37
drag, startPoint x: 223, startPoint y: 107, endPoint x: 198, endPoint y: 100, distance: 25.8
click at [194, 105] on div "B 6021300190" at bounding box center [222, 102] width 57 height 37
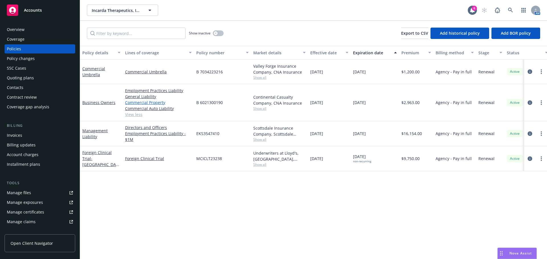
click at [171, 100] on link "Commercial Property" at bounding box center [158, 103] width 67 height 6
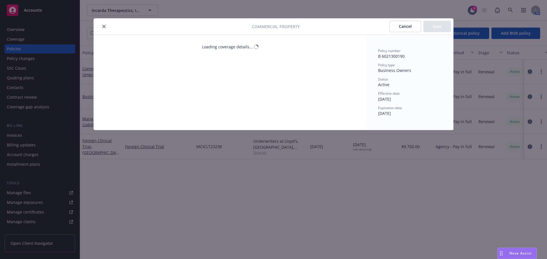
click at [102, 24] on button "close" at bounding box center [103, 26] width 7 height 7
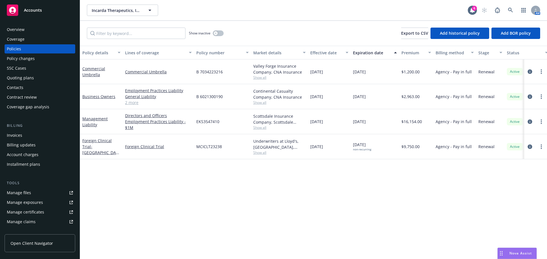
click at [132, 103] on link "2 more" at bounding box center [158, 103] width 67 height 6
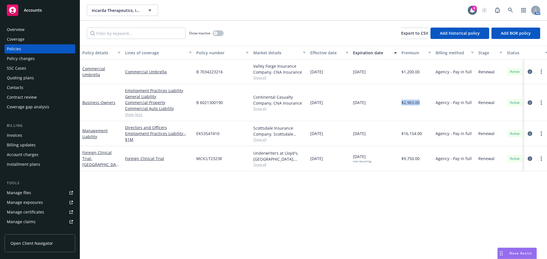
drag, startPoint x: 418, startPoint y: 103, endPoint x: 418, endPoint y: 107, distance: 4.0
click at [401, 101] on div "$2,963.00" at bounding box center [416, 102] width 34 height 37
click at [418, 107] on div "$2,963.00" at bounding box center [416, 102] width 34 height 37
drag, startPoint x: 405, startPoint y: 98, endPoint x: 401, endPoint y: 100, distance: 5.0
click at [401, 100] on div "$2,963.00" at bounding box center [416, 102] width 34 height 37
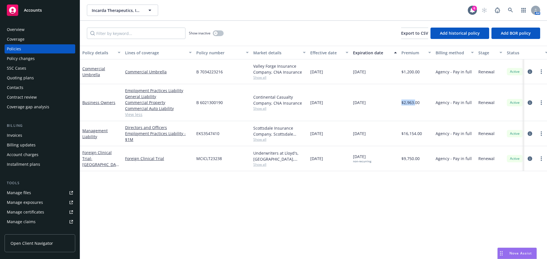
drag, startPoint x: 405, startPoint y: 106, endPoint x: 408, endPoint y: 107, distance: 3.5
click at [405, 106] on div "$2,963.00" at bounding box center [416, 102] width 34 height 37
click at [366, 103] on span "[DATE]" at bounding box center [359, 103] width 13 height 6
drag, startPoint x: 403, startPoint y: 106, endPoint x: 355, endPoint y: 108, distance: 48.2
click at [352, 107] on div "Business Owners Employment Practices Liability General Liability Commercial Pro…" at bounding box center [354, 102] width 549 height 37
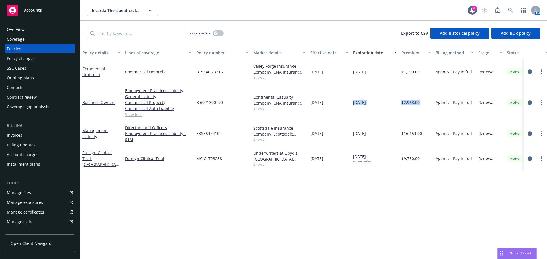
click at [370, 112] on div "[DATE]" at bounding box center [374, 102] width 48 height 37
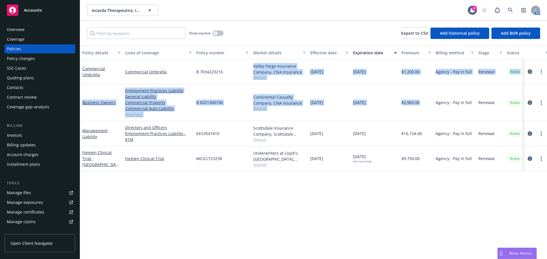
drag, startPoint x: 425, startPoint y: 102, endPoint x: 243, endPoint y: 66, distance: 185.7
click at [243, 66] on div "Commercial Umbrella Commercial Umbrella B 7034223216 Valley Forge Insurance Com…" at bounding box center [354, 104] width 549 height 91
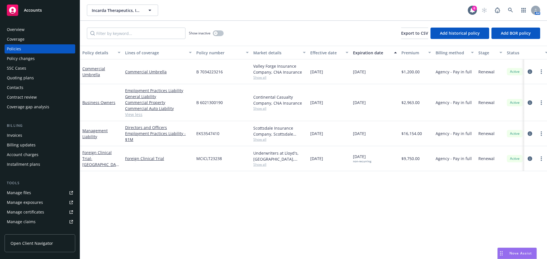
drag, startPoint x: 253, startPoint y: 36, endPoint x: 203, endPoint y: 46, distance: 51.3
click at [253, 36] on div "Show inactive Export to CSV Add historical policy Add BOR policy" at bounding box center [313, 33] width 467 height 25
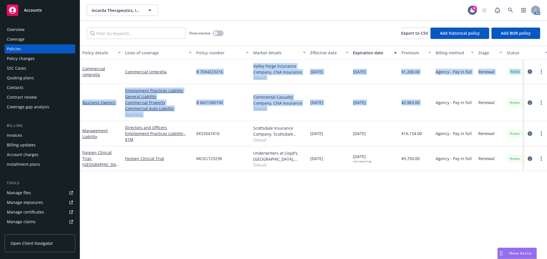
drag, startPoint x: 429, startPoint y: 105, endPoint x: 236, endPoint y: 60, distance: 197.6
click at [176, 63] on div "Commercial Umbrella Commercial Umbrella B 7034223216 Valley Forge Insurance Com…" at bounding box center [354, 104] width 549 height 91
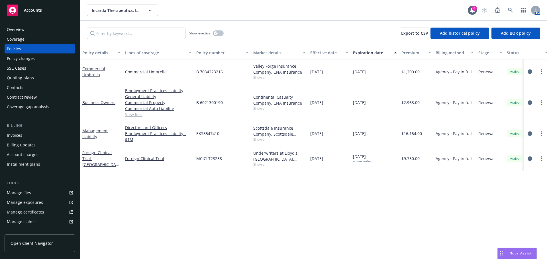
click at [278, 38] on div "Show inactive Export to CSV Add historical policy Add BOR policy" at bounding box center [313, 33] width 467 height 25
click at [531, 104] on icon "circleInformation" at bounding box center [529, 102] width 5 height 5
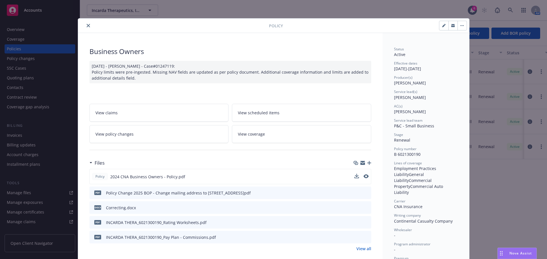
click at [366, 178] on div "Policy 2024 CNA Business Owners - Policy.pdf" at bounding box center [230, 176] width 282 height 15
click at [365, 177] on icon "preview file" at bounding box center [365, 177] width 5 height 4
click at [84, 23] on div "Policy" at bounding box center [273, 26] width 391 height 15
click at [87, 24] on icon "close" at bounding box center [88, 25] width 3 height 3
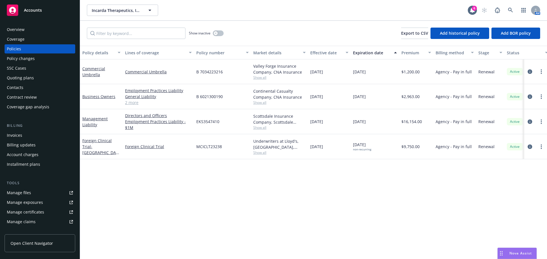
drag, startPoint x: 424, startPoint y: 99, endPoint x: 433, endPoint y: 107, distance: 11.3
click at [396, 98] on div "Business Owners Employment Practices Liability General Liability Commercial Pro…" at bounding box center [354, 96] width 549 height 25
drag, startPoint x: 433, startPoint y: 107, endPoint x: 430, endPoint y: 104, distance: 3.9
click at [433, 107] on div "$2,963.00" at bounding box center [416, 96] width 34 height 25
click at [429, 100] on div "$2,963.00" at bounding box center [416, 96] width 34 height 25
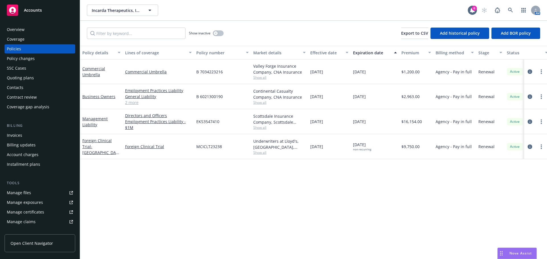
drag, startPoint x: 429, startPoint y: 99, endPoint x: 400, endPoint y: 92, distance: 29.5
click at [398, 96] on div "Business Owners Employment Practices Liability General Liability Commercial Pro…" at bounding box center [354, 96] width 549 height 25
drag, startPoint x: 423, startPoint y: 71, endPoint x: 426, endPoint y: 72, distance: 3.2
click at [397, 69] on div "Commercial Umbrella Commercial Umbrella B 7034223216 Valley Forge Insurance Com…" at bounding box center [354, 71] width 549 height 25
click at [439, 76] on div "Agency - Pay in full" at bounding box center [454, 71] width 43 height 25
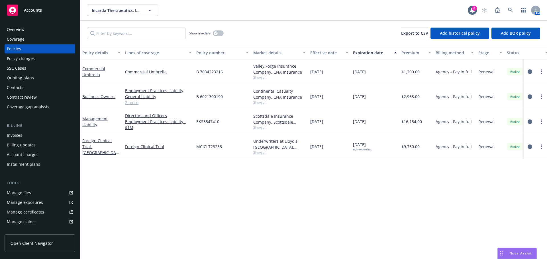
drag, startPoint x: 437, startPoint y: 93, endPoint x: 435, endPoint y: 95, distance: 3.1
click at [434, 93] on div "Agency - Pay in full" at bounding box center [454, 96] width 43 height 25
click at [427, 95] on div "$2,963.00" at bounding box center [416, 96] width 34 height 25
click at [21, 86] on div "Contacts" at bounding box center [15, 87] width 17 height 9
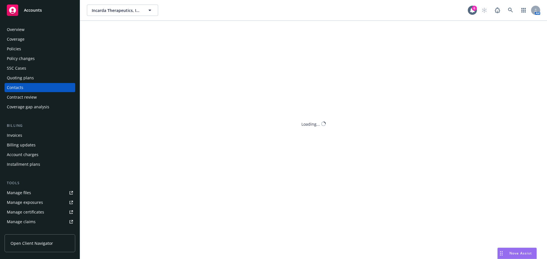
click at [23, 48] on div "Policies" at bounding box center [40, 48] width 66 height 9
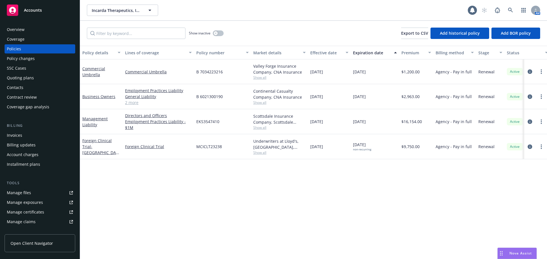
click at [23, 31] on div "Overview" at bounding box center [16, 29] width 18 height 9
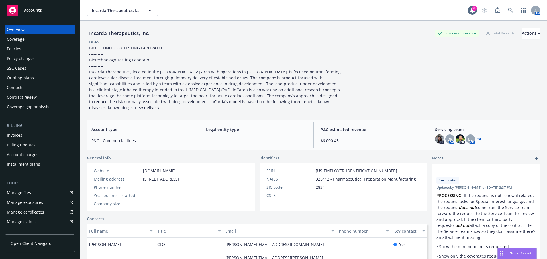
drag, startPoint x: 141, startPoint y: 178, endPoint x: 200, endPoint y: 180, distance: 59.0
click at [181, 178] on div "Mailing address [STREET_ADDRESS]" at bounding box center [136, 179] width 90 height 6
drag, startPoint x: 212, startPoint y: 182, endPoint x: 212, endPoint y: 187, distance: 5.7
click at [179, 182] on span "[STREET_ADDRESS]" at bounding box center [161, 179] width 36 height 6
click at [180, 190] on div "Phone number -" at bounding box center [136, 187] width 90 height 6
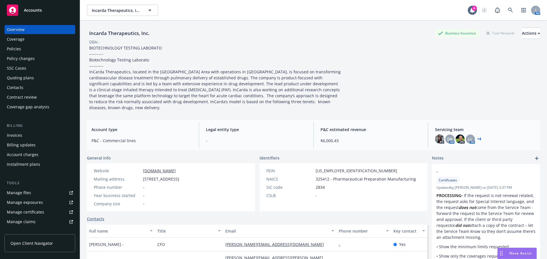
click at [32, 45] on div "Policies" at bounding box center [40, 48] width 66 height 9
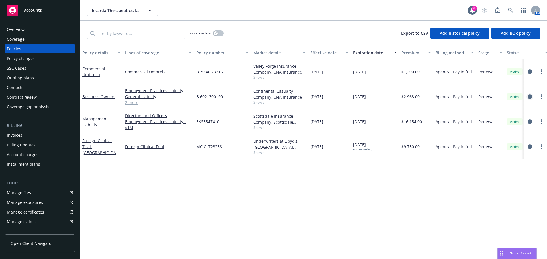
click at [530, 97] on icon "circleInformation" at bounding box center [529, 97] width 5 height 5
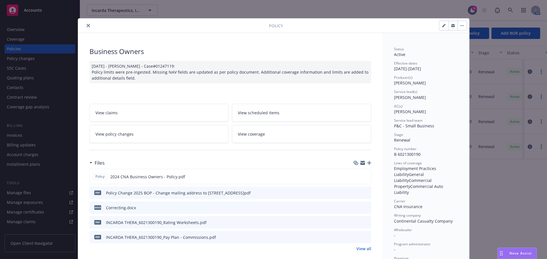
scroll to position [17, 0]
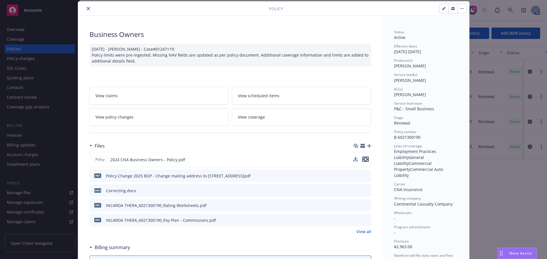
click at [366, 160] on button "preview file" at bounding box center [365, 159] width 6 height 5
click at [87, 9] on icon "close" at bounding box center [88, 8] width 3 height 3
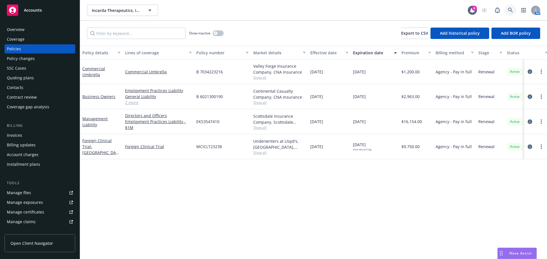
click at [509, 12] on icon at bounding box center [510, 10] width 5 height 5
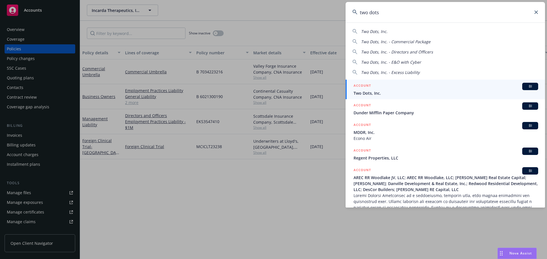
type input "two dots"
click at [380, 86] on div "ACCOUNT BI" at bounding box center [445, 86] width 184 height 7
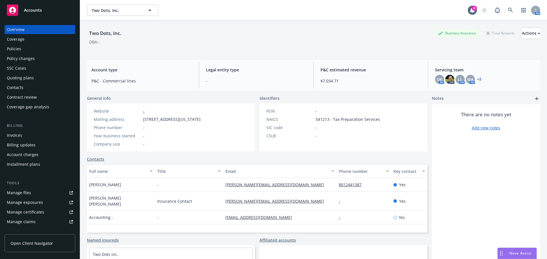
click at [20, 51] on div "Policies" at bounding box center [14, 48] width 14 height 9
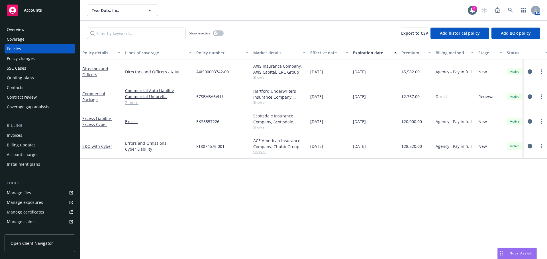
click at [525, 71] on div at bounding box center [535, 71] width 23 height 25
click at [528, 71] on icon "circleInformation" at bounding box center [529, 71] width 5 height 5
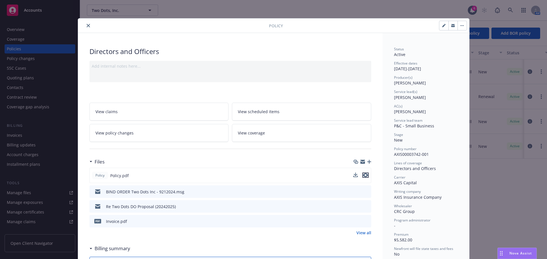
click at [363, 174] on icon "preview file" at bounding box center [365, 175] width 5 height 4
click at [90, 26] on div at bounding box center [174, 25] width 188 height 7
click at [88, 25] on button "close" at bounding box center [88, 25] width 7 height 7
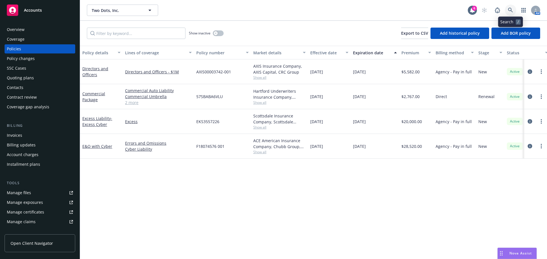
click at [508, 10] on icon at bounding box center [510, 10] width 5 height 5
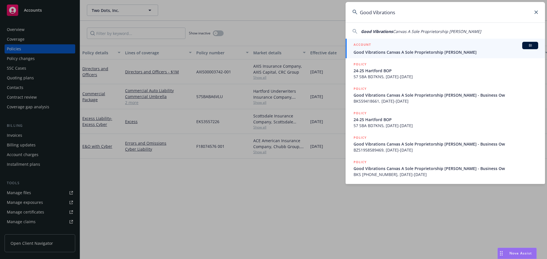
type input "Good Vibrations"
click at [409, 51] on span "Good Vibrations Canvas A Sole Proprietorship [PERSON_NAME]" at bounding box center [445, 52] width 184 height 6
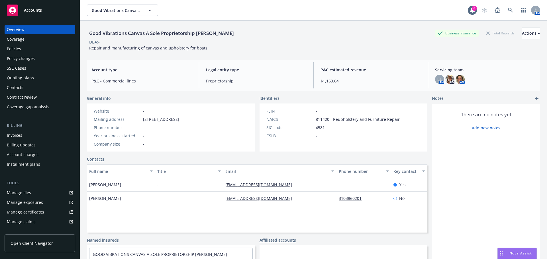
click at [13, 47] on div "Policies" at bounding box center [14, 48] width 14 height 9
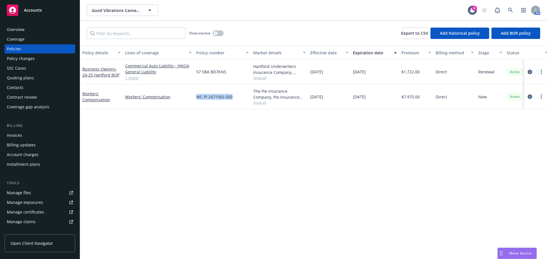
copy span "WC PI 2471565-000"
drag, startPoint x: 243, startPoint y: 102, endPoint x: 194, endPoint y: 100, distance: 48.7
click at [194, 100] on div "WC PI 2471565-000" at bounding box center [222, 97] width 57 height 25
click at [510, 5] on link at bounding box center [509, 10] width 11 height 11
drag, startPoint x: 359, startPoint y: 104, endPoint x: 429, endPoint y: 71, distance: 77.3
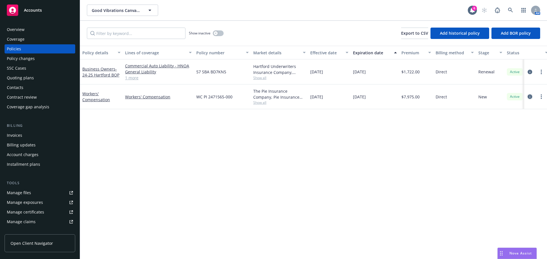
click at [529, 98] on icon "circleInformation" at bounding box center [529, 97] width 5 height 5
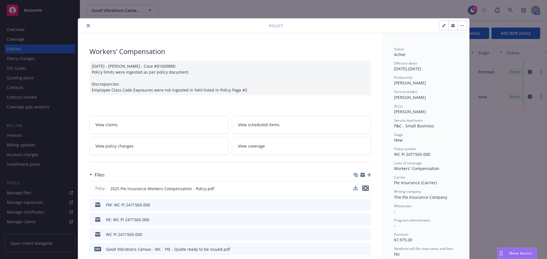
click at [364, 188] on icon "preview file" at bounding box center [365, 188] width 5 height 4
click at [363, 190] on icon "preview file" at bounding box center [365, 188] width 5 height 4
click at [88, 26] on button "close" at bounding box center [88, 25] width 7 height 7
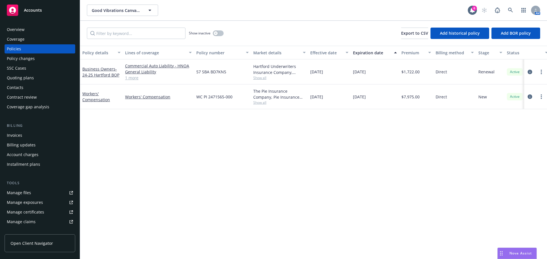
click at [20, 90] on div "Contacts" at bounding box center [15, 87] width 17 height 9
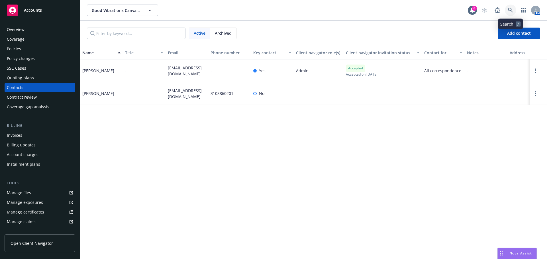
click at [509, 11] on icon at bounding box center [510, 10] width 5 height 5
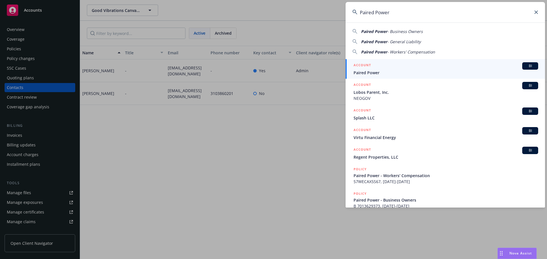
click at [367, 71] on span "Paired Power" at bounding box center [445, 73] width 184 height 6
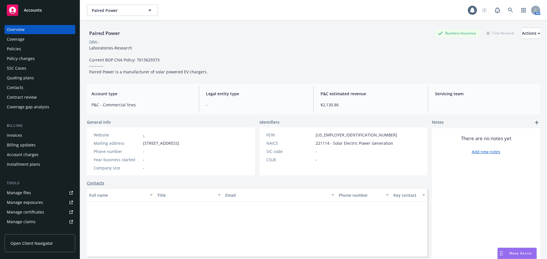
click at [33, 49] on div "Policies" at bounding box center [40, 48] width 66 height 9
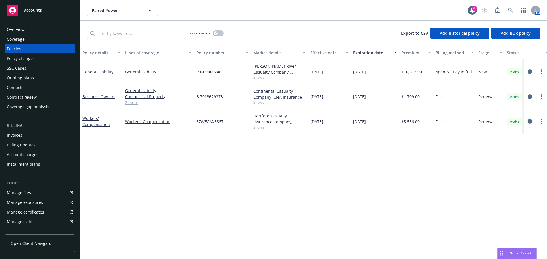
click at [529, 120] on icon "circleInformation" at bounding box center [529, 121] width 5 height 5
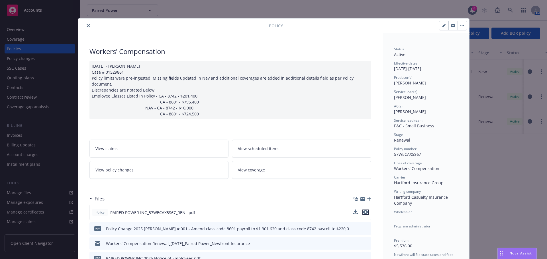
click at [363, 210] on icon "preview file" at bounding box center [365, 212] width 5 height 4
click at [87, 27] on icon "close" at bounding box center [88, 25] width 3 height 3
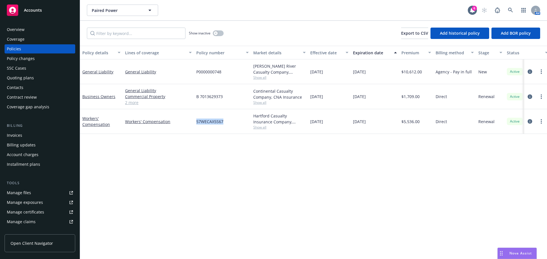
drag, startPoint x: 194, startPoint y: 122, endPoint x: 232, endPoint y: 121, distance: 38.2
click at [232, 121] on div "57WECAX5S67" at bounding box center [222, 121] width 57 height 25
copy span "57WECAX5S67"
click at [34, 27] on div "Overview" at bounding box center [40, 29] width 66 height 9
